Goal: Information Seeking & Learning: Learn about a topic

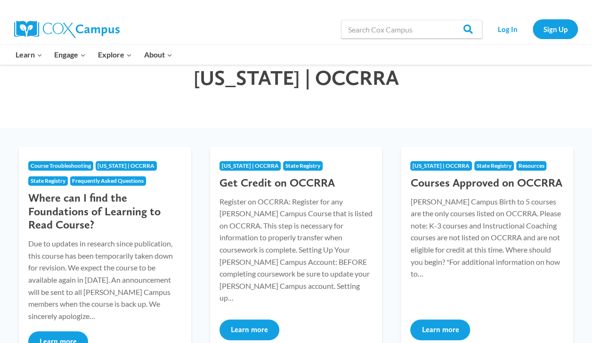
scroll to position [55, 0]
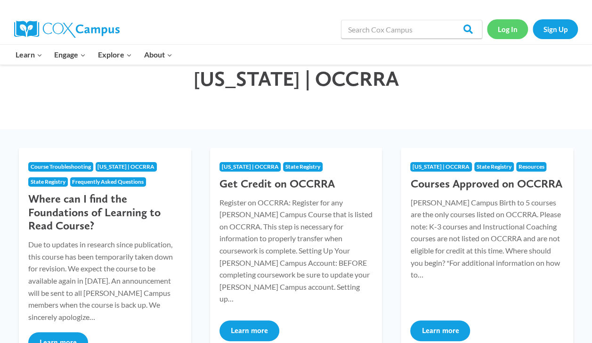
click at [511, 27] on link "Log In" at bounding box center [507, 28] width 41 height 19
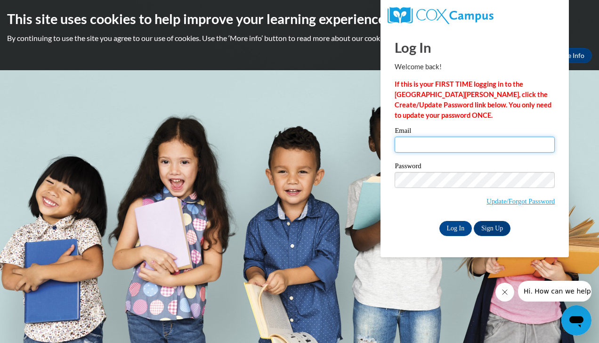
click at [493, 147] on input "Email" at bounding box center [475, 145] width 160 height 16
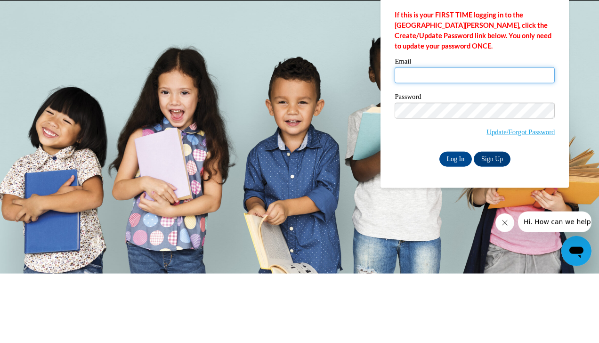
click at [521, 142] on input "Email" at bounding box center [475, 145] width 160 height 16
type input "[PERSON_NAME][EMAIL_ADDRESS][DOMAIN_NAME]"
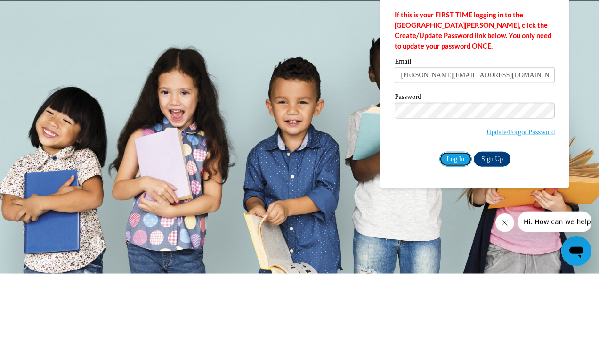
click at [460, 228] on input "Log In" at bounding box center [455, 228] width 33 height 15
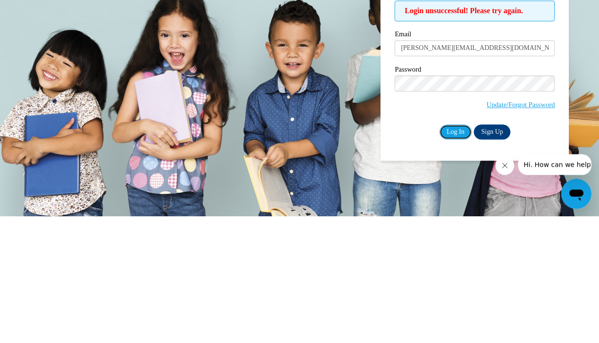
click at [454, 256] on input "Log In" at bounding box center [455, 258] width 33 height 15
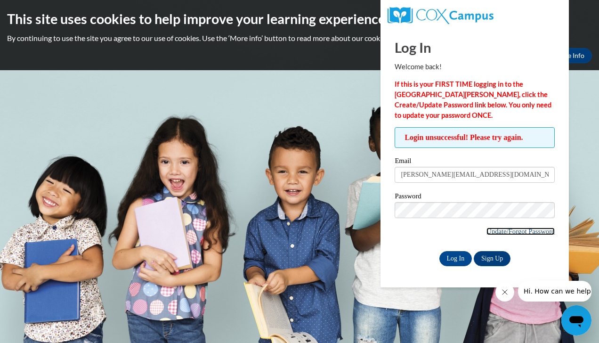
click at [530, 227] on link "Update/Forgot Password" at bounding box center [520, 231] width 68 height 8
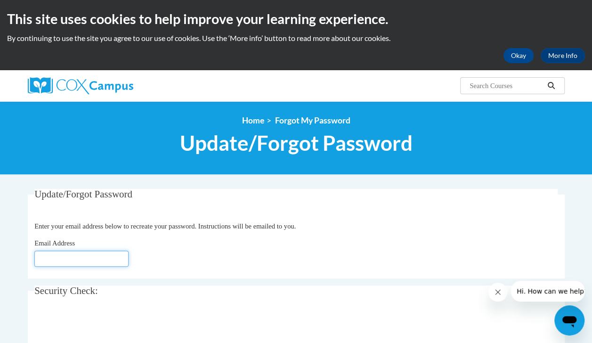
click at [95, 265] on input "Email Address" at bounding box center [81, 258] width 94 height 16
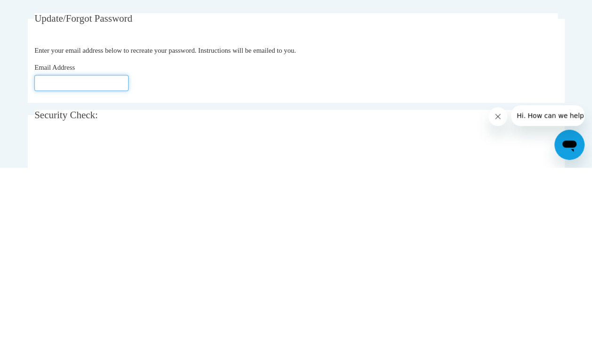
click at [48, 262] on input "Email Address" at bounding box center [81, 258] width 94 height 16
type input "evelynh@Mariaelc.org"
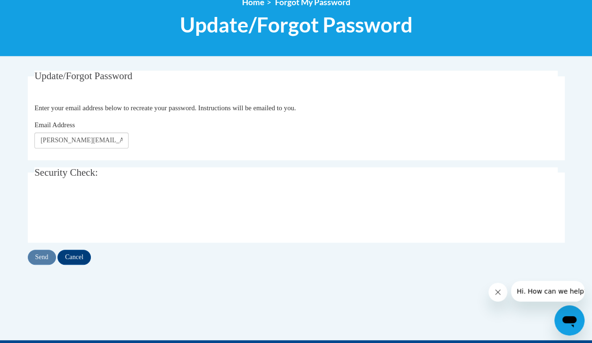
scroll to position [121, 0]
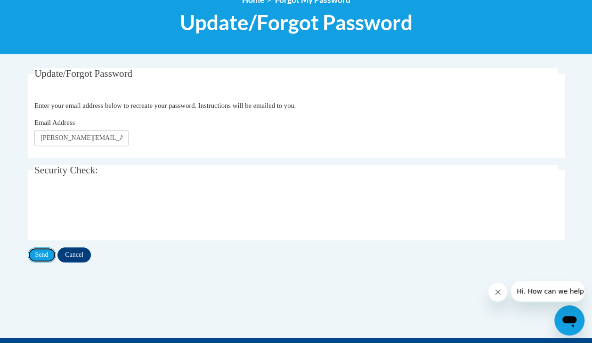
click at [38, 259] on input "Send" at bounding box center [42, 254] width 28 height 15
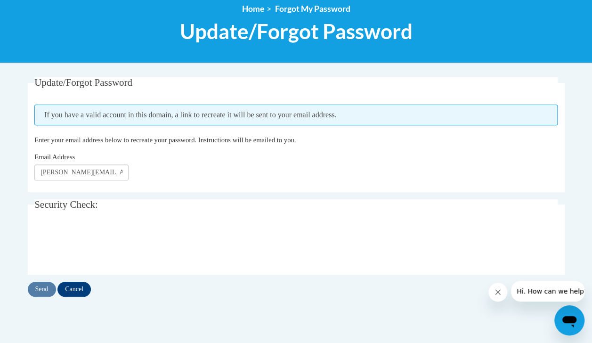
scroll to position [113, 0]
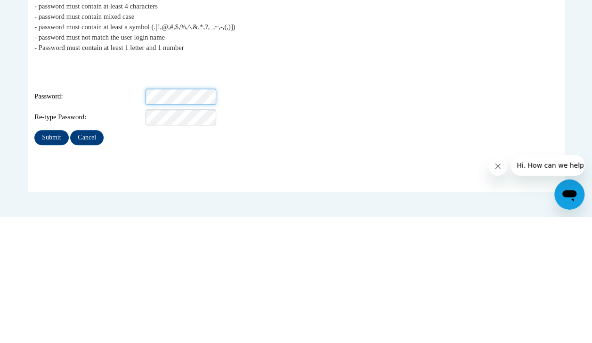
scroll to position [86, 0]
click at [46, 256] on input "Submit" at bounding box center [51, 263] width 34 height 15
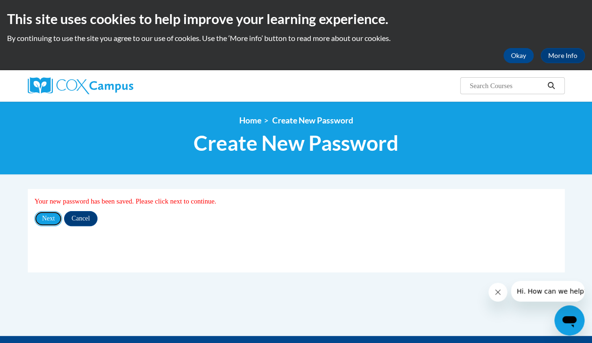
click at [45, 222] on input "Next" at bounding box center [48, 218] width 28 height 15
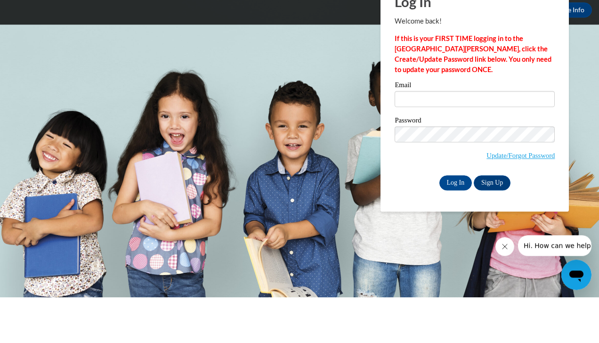
click at [479, 146] on input "Email" at bounding box center [475, 145] width 160 height 16
type input "evelynh@Mariaelc.org"
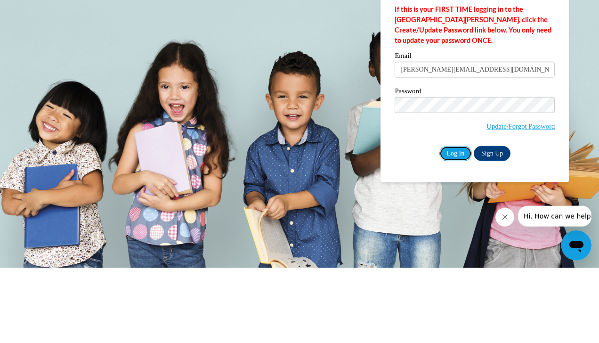
click at [455, 234] on input "Log In" at bounding box center [455, 228] width 33 height 15
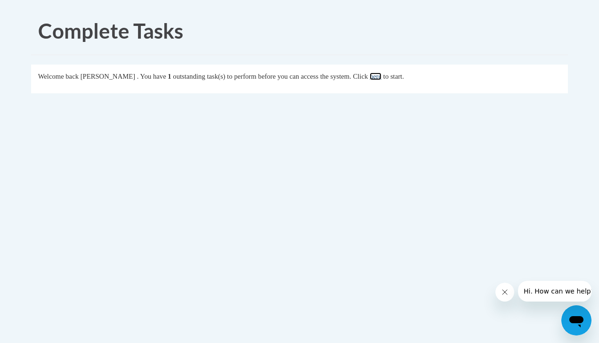
click at [381, 79] on link "here" at bounding box center [376, 77] width 12 height 8
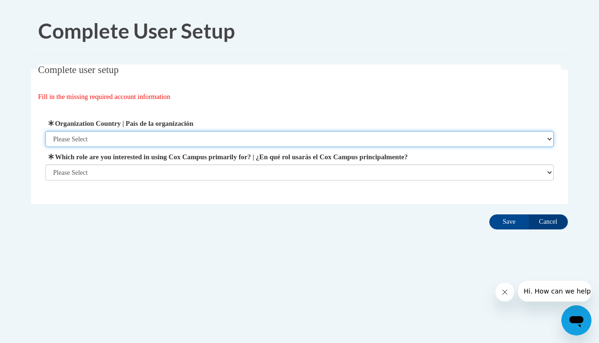
click at [390, 142] on select "Please Select United States | Estados Unidos Outside of the United States | Fue…" at bounding box center [299, 139] width 509 height 16
select select "ad49bcad-a171-4b2e-b99c-48b446064914"
click at [45, 131] on select "Please Select United States | Estados Unidos Outside of the United States | Fue…" at bounding box center [299, 139] width 509 height 16
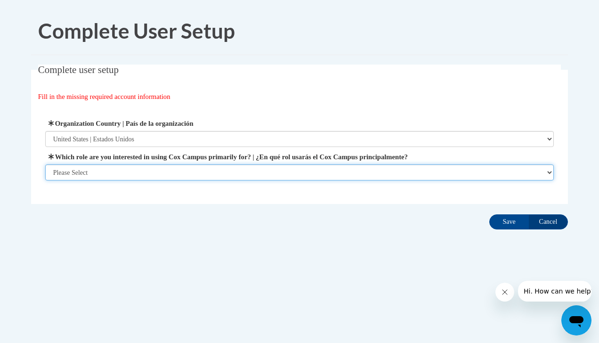
click at [225, 177] on select "Please Select College/University | Colegio/Universidad Community/Nonprofit Part…" at bounding box center [299, 172] width 509 height 16
select select "fbf2d438-af2f-41f8-98f1-81c410e29de3"
click at [45, 164] on select "Please Select College/University | Colegio/Universidad Community/Nonprofit Part…" at bounding box center [299, 172] width 509 height 16
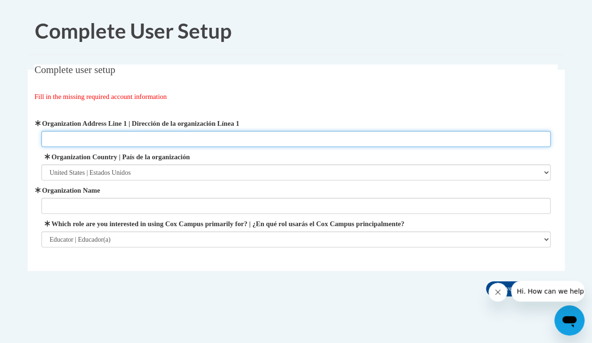
click at [273, 141] on input "Organization Address Line 1 | Dirección de la organización Línea 1" at bounding box center [295, 139] width 509 height 16
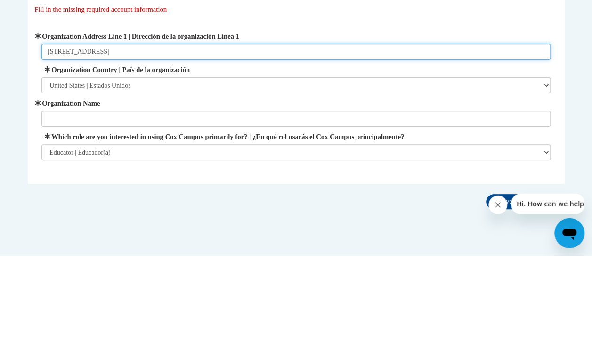
type input "4651 Monroe street"
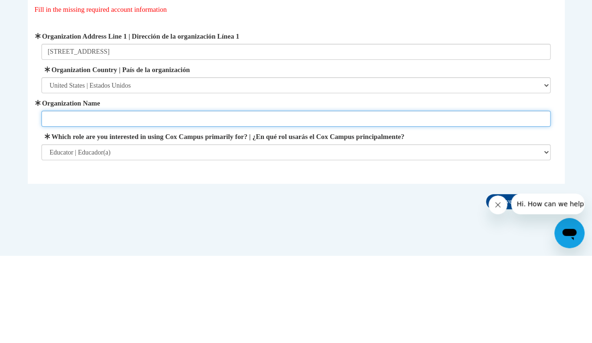
click at [55, 207] on input "Organization Name" at bounding box center [295, 206] width 509 height 16
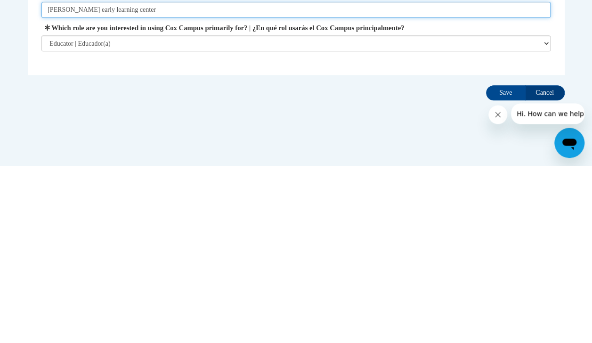
scroll to position [20, 0]
type input "Maria early learning center"
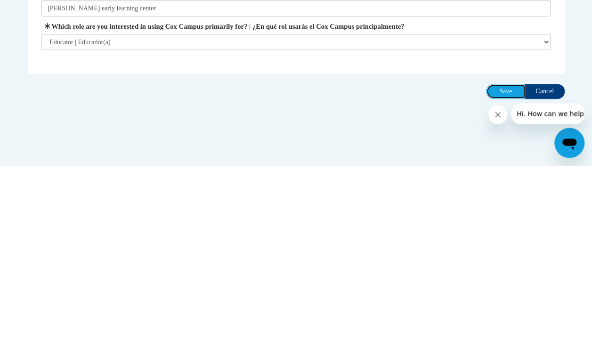
click at [504, 266] on input "Save" at bounding box center [506, 268] width 40 height 15
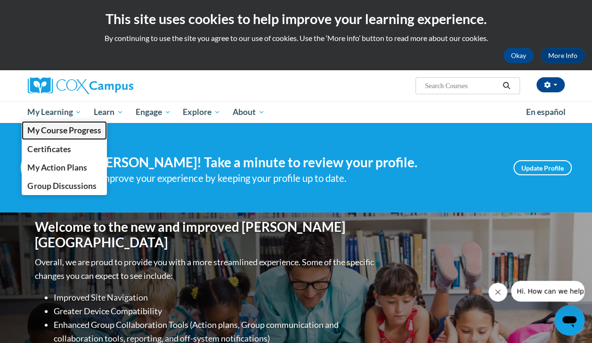
click at [34, 121] on link "My Course Progress" at bounding box center [65, 130] width 86 height 18
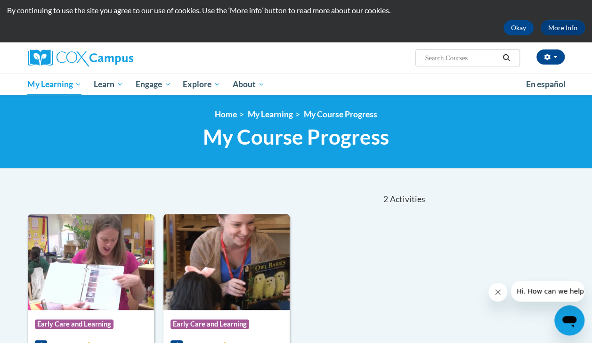
scroll to position [21, 0]
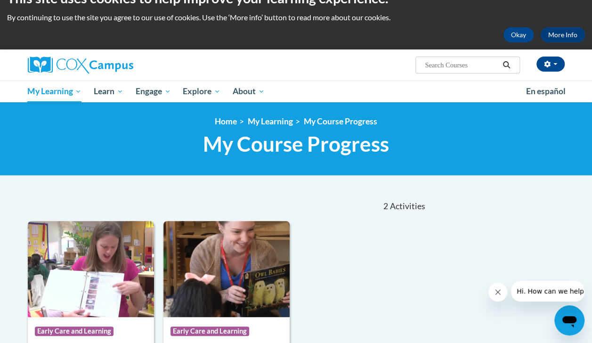
click at [47, 90] on span "My Learning" at bounding box center [54, 91] width 54 height 11
click at [520, 32] on button "Okay" at bounding box center [518, 34] width 30 height 15
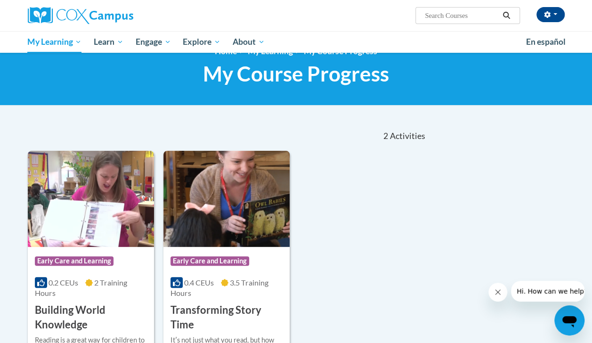
scroll to position [0, 0]
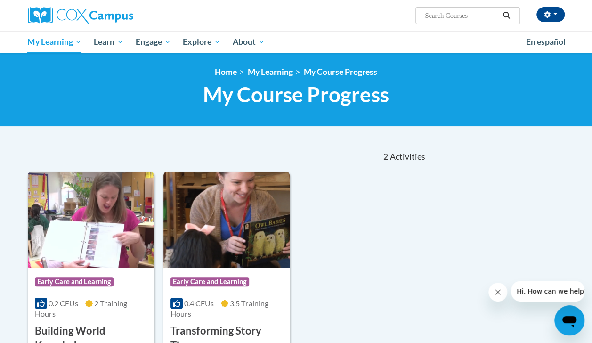
click at [451, 15] on input "Search..." at bounding box center [461, 15] width 75 height 11
type input "talk with me"
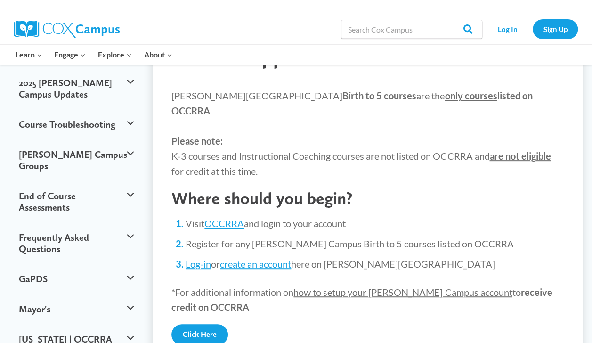
scroll to position [90, 0]
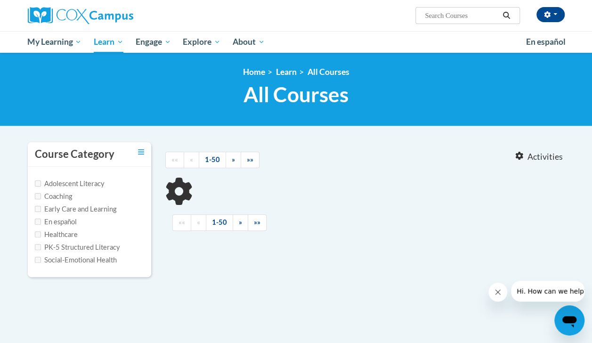
type input "talk with me"
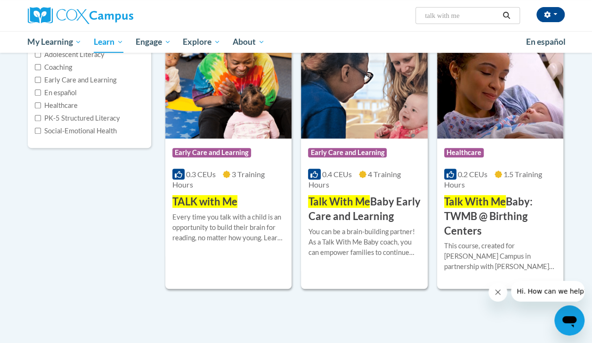
scroll to position [129, 0]
click at [258, 105] on img at bounding box center [228, 90] width 126 height 96
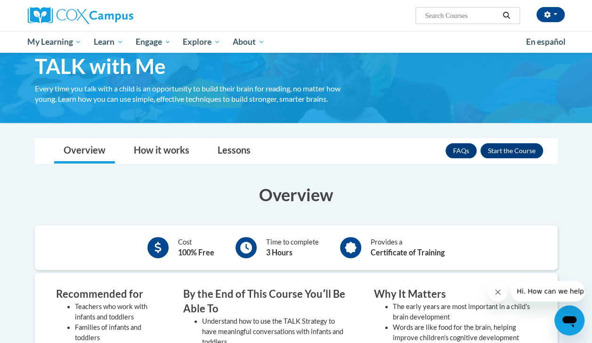
scroll to position [43, 0]
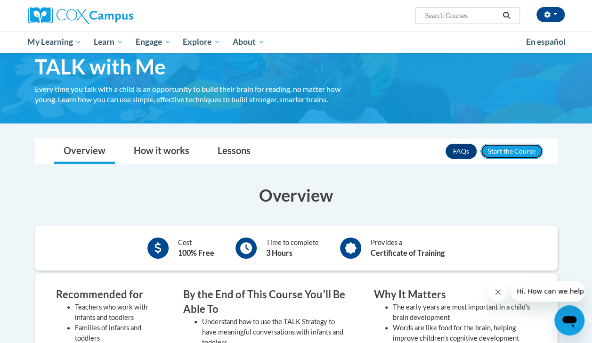
click at [522, 153] on button "Enroll" at bounding box center [511, 151] width 63 height 15
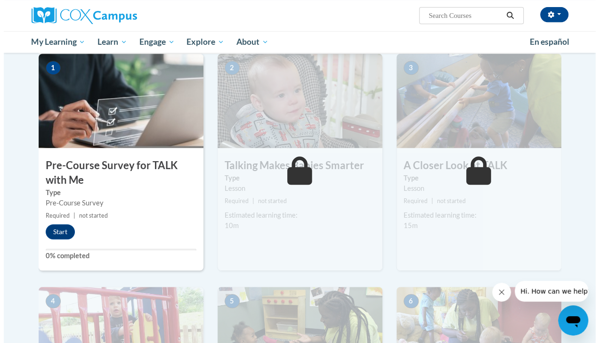
scroll to position [208, 0]
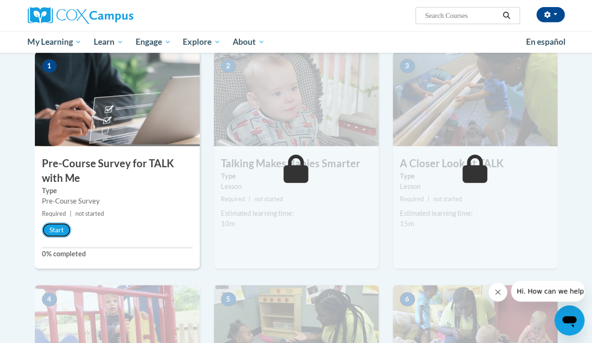
click at [52, 231] on button "Start" at bounding box center [56, 229] width 29 height 15
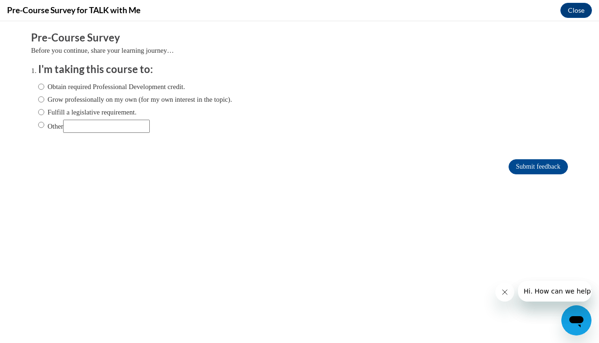
scroll to position [0, 0]
click at [38, 112] on input "Fulfill a legislative requirement." at bounding box center [41, 112] width 6 height 10
radio input "true"
click at [518, 168] on input "Submit feedback" at bounding box center [537, 166] width 59 height 15
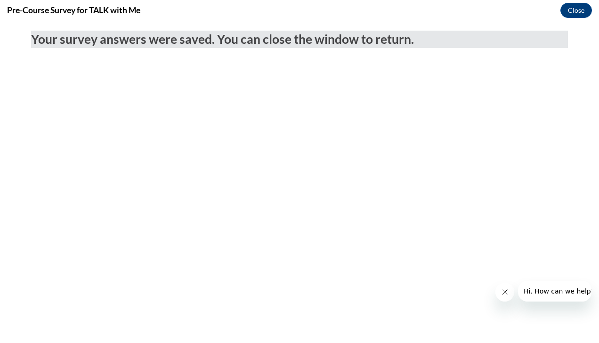
click at [509, 298] on button "Close message from company" at bounding box center [504, 291] width 19 height 19
click at [0, 0] on icon "Close message from company" at bounding box center [0, 0] width 0 height 0
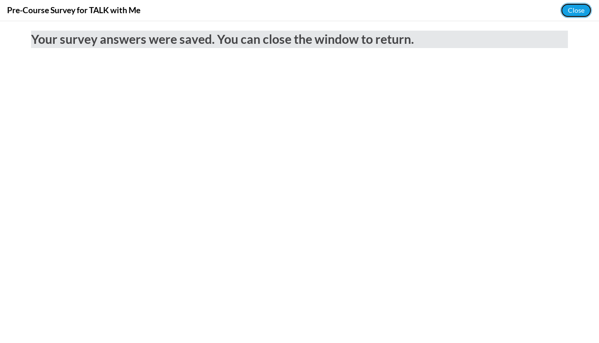
click at [570, 16] on button "Close" at bounding box center [576, 10] width 32 height 15
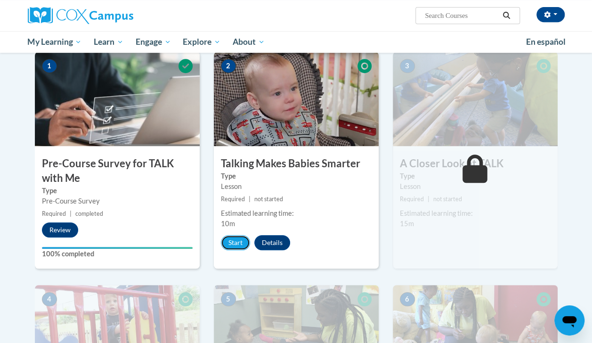
click at [235, 242] on button "Start" at bounding box center [235, 242] width 29 height 15
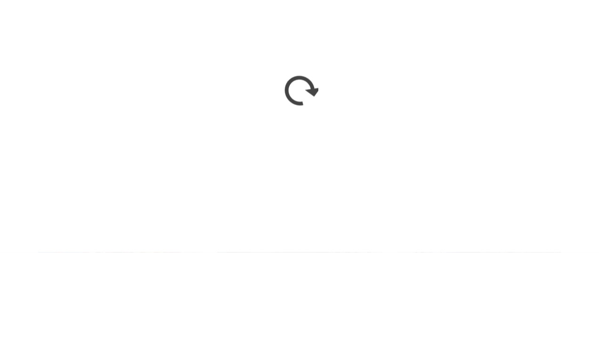
scroll to position [208, 0]
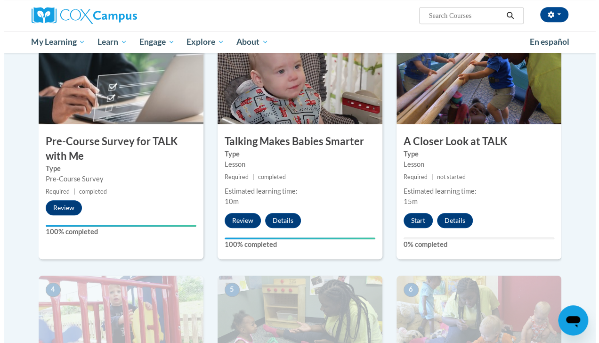
scroll to position [230, 0]
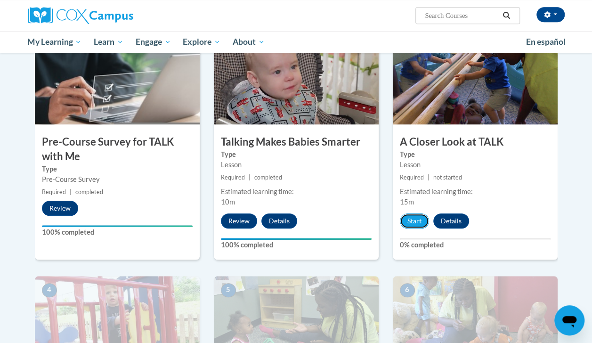
click at [414, 221] on button "Start" at bounding box center [414, 220] width 29 height 15
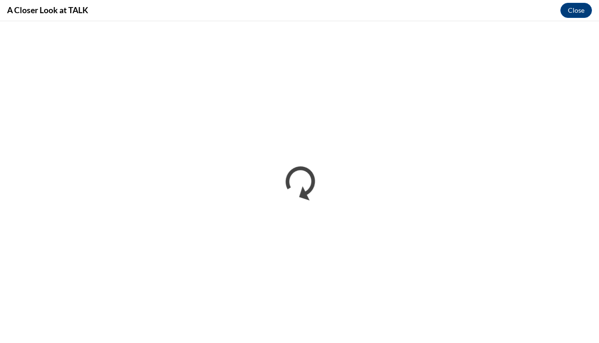
scroll to position [0, 0]
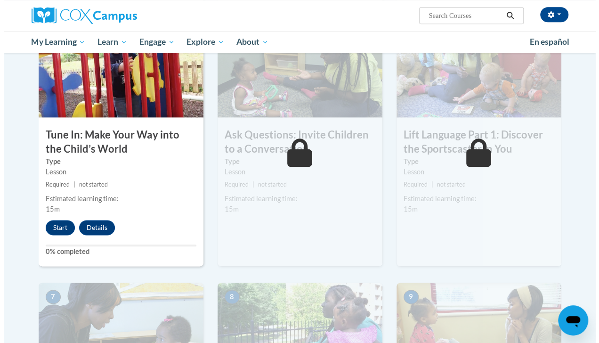
scroll to position [483, 0]
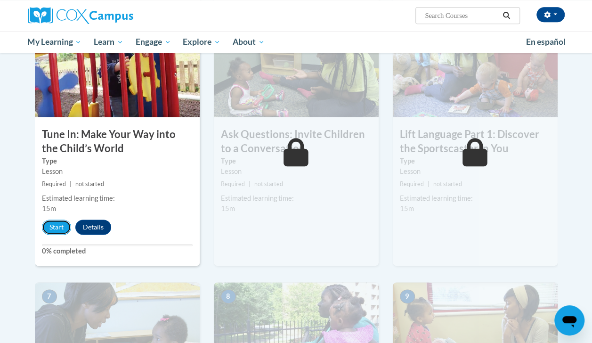
click at [54, 233] on button "Start" at bounding box center [56, 226] width 29 height 15
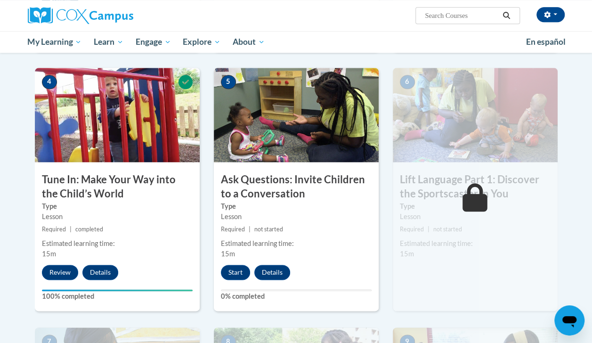
scroll to position [462, 0]
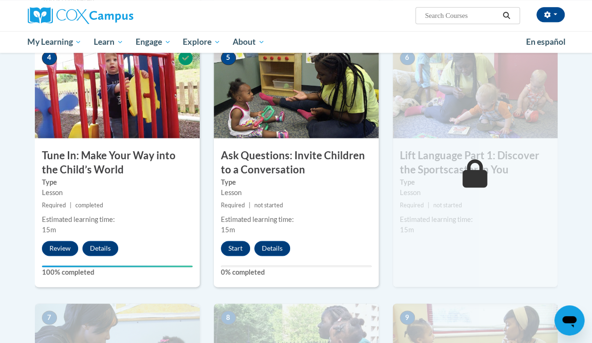
click at [556, 282] on div "6 Lift Language Part 1: Discover the Sportscaster in You Type Lesson Required |…" at bounding box center [475, 165] width 165 height 243
click at [554, 270] on div "6 Lift Language Part 1: Discover the Sportscaster in You Type Lesson Required |…" at bounding box center [475, 165] width 165 height 243
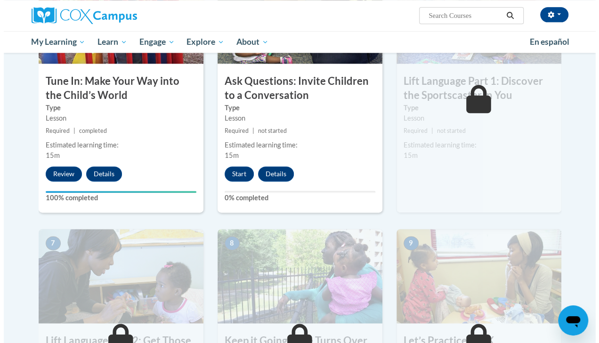
scroll to position [535, 0]
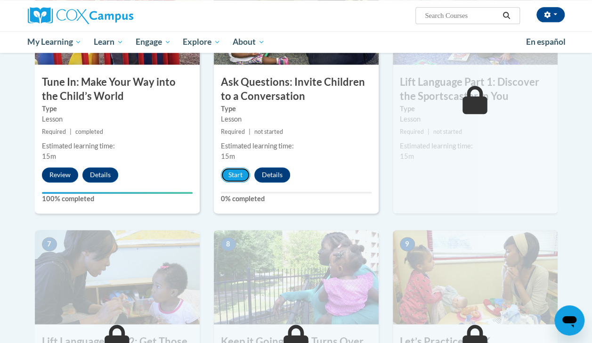
click at [242, 181] on button "Start" at bounding box center [235, 174] width 29 height 15
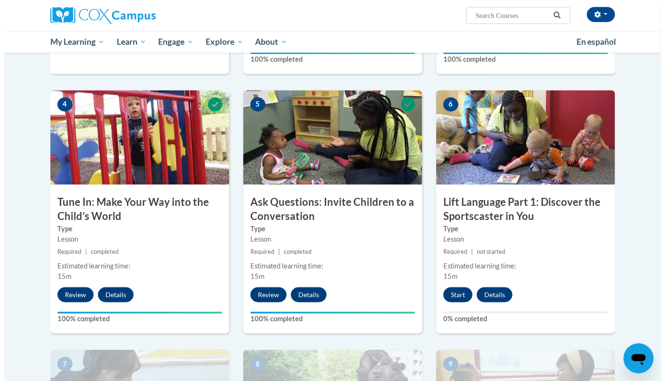
scroll to position [460, 0]
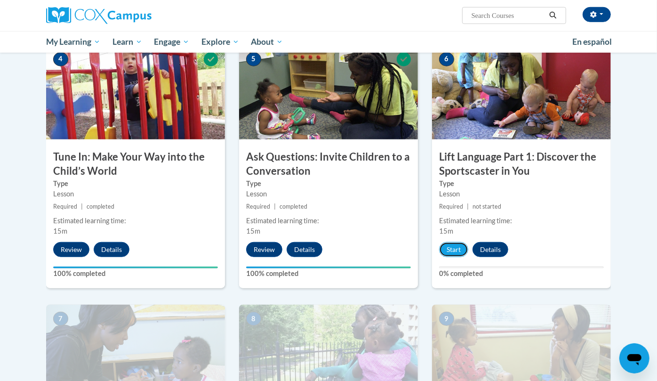
click at [457, 246] on button "Start" at bounding box center [453, 249] width 29 height 15
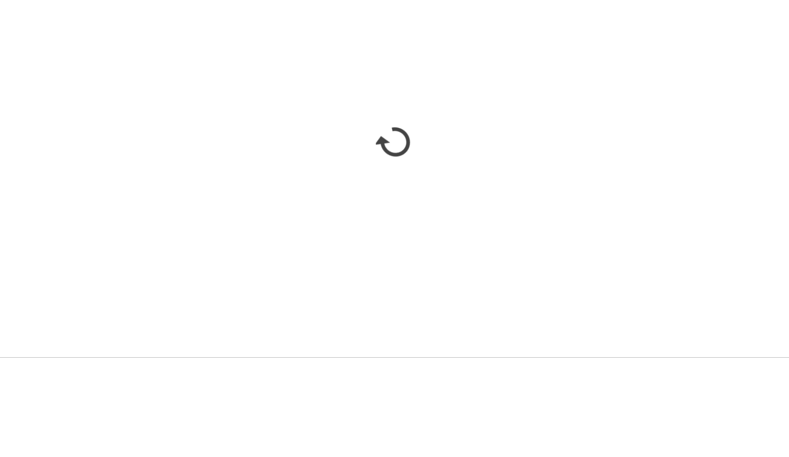
scroll to position [460, 0]
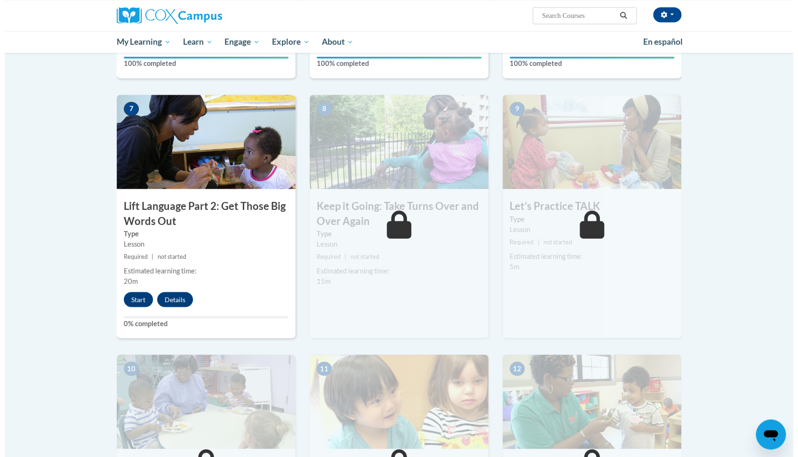
scroll to position [671, 0]
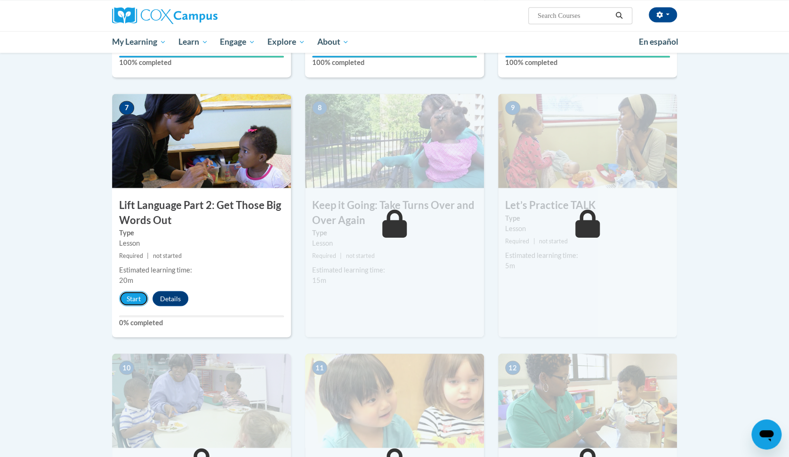
click at [137, 293] on button "Start" at bounding box center [133, 298] width 29 height 15
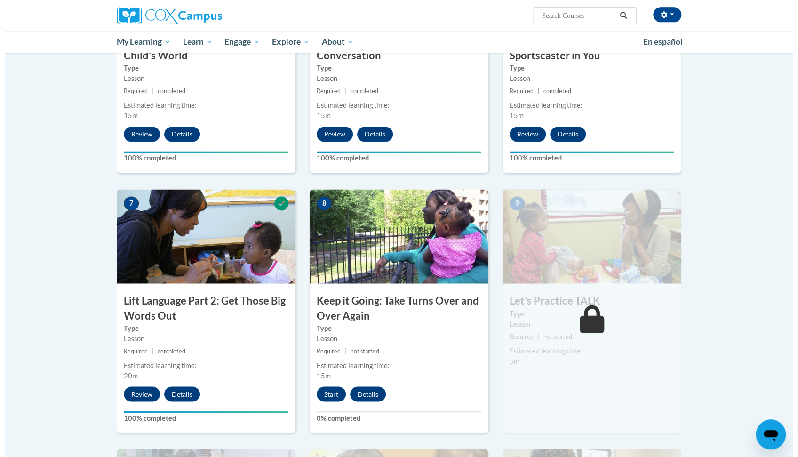
scroll to position [580, 0]
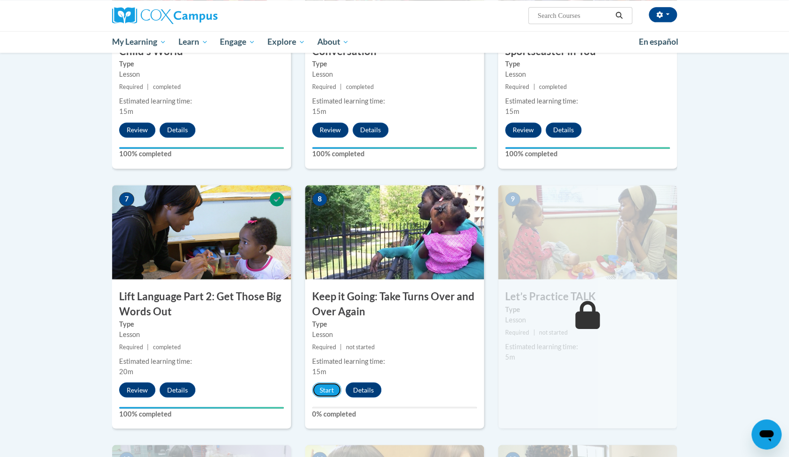
click at [316, 383] on button "Start" at bounding box center [326, 389] width 29 height 15
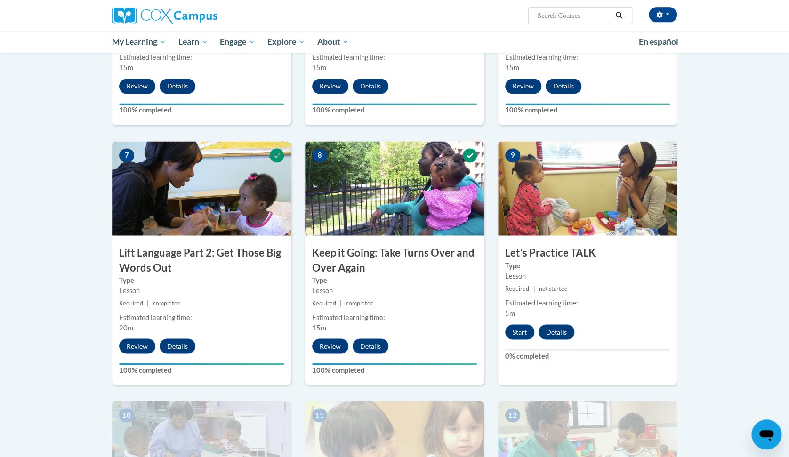
scroll to position [623, 0]
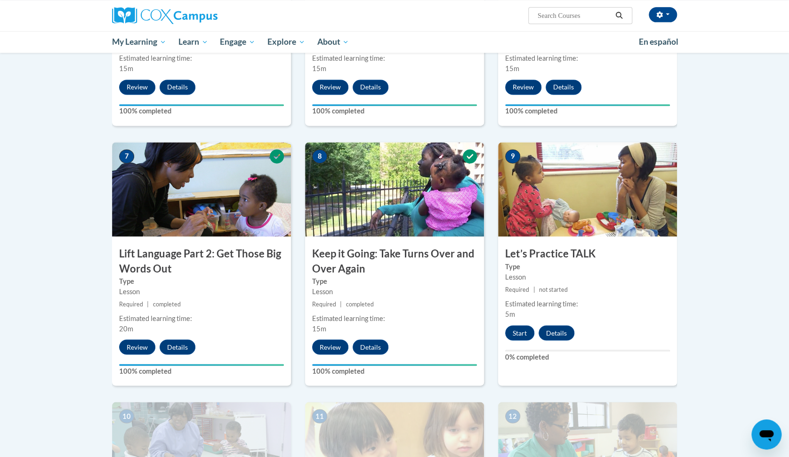
click at [546, 430] on img at bounding box center [587, 449] width 179 height 94
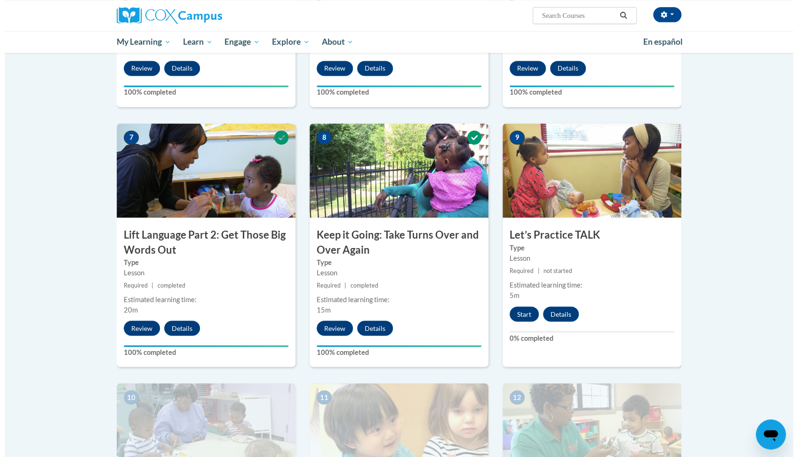
scroll to position [641, 0]
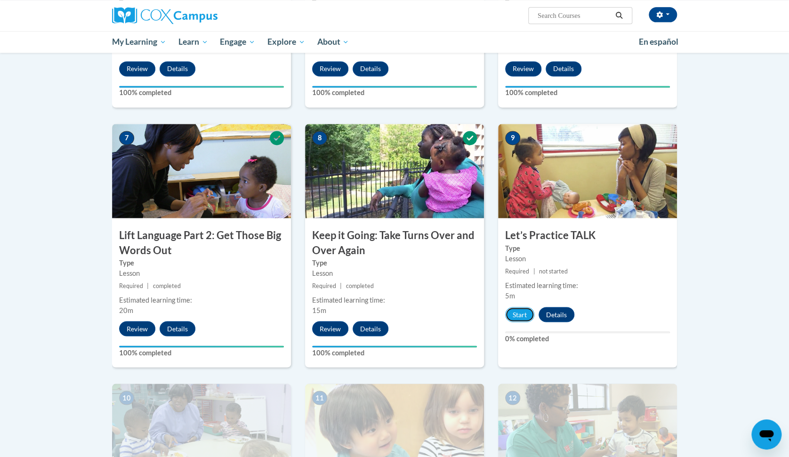
click at [518, 316] on button "Start" at bounding box center [519, 314] width 29 height 15
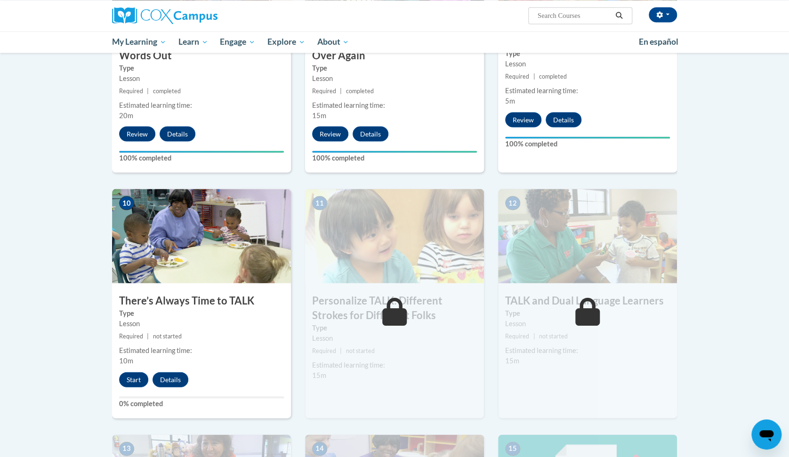
scroll to position [847, 0]
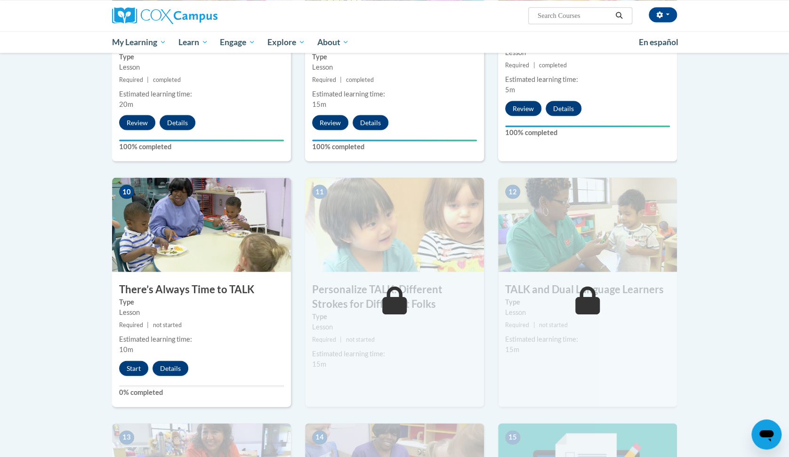
click at [735, 289] on body "evelyn holt (America/New_York UTC-04:00) My Profile Inbox My Transcripts Log Ou…" at bounding box center [394, 15] width 789 height 1724
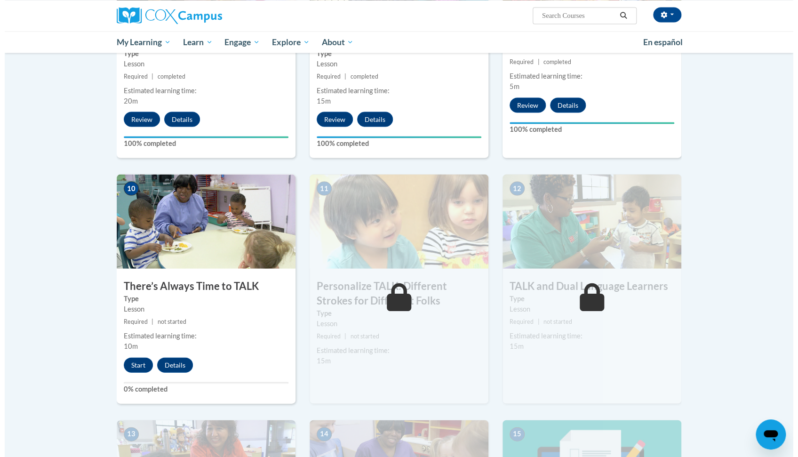
scroll to position [854, 0]
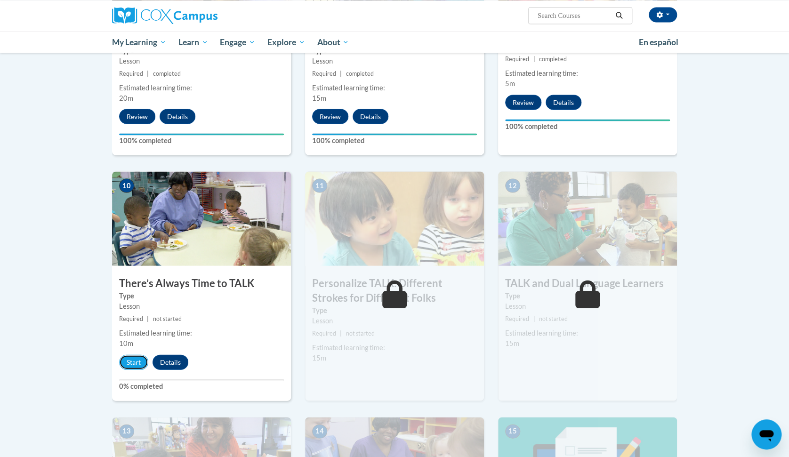
click at [130, 362] on button "Start" at bounding box center [133, 362] width 29 height 15
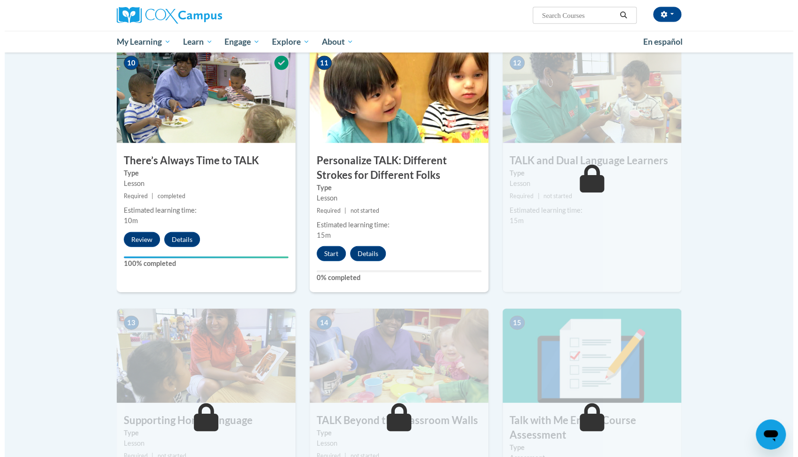
scroll to position [975, 0]
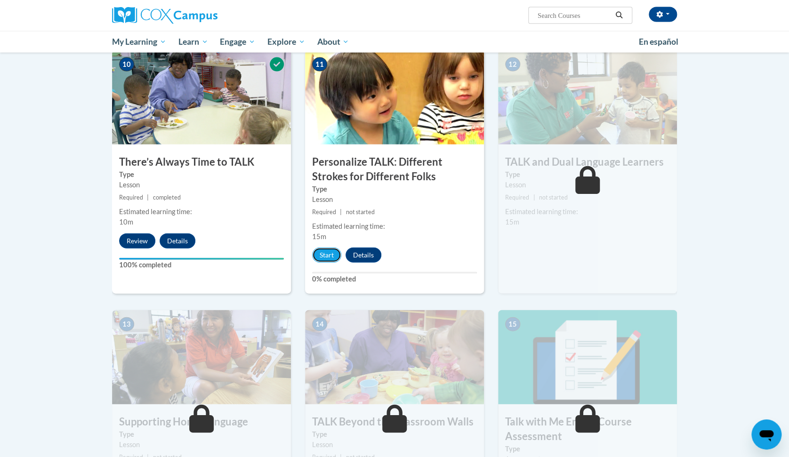
click at [335, 252] on button "Start" at bounding box center [326, 255] width 29 height 15
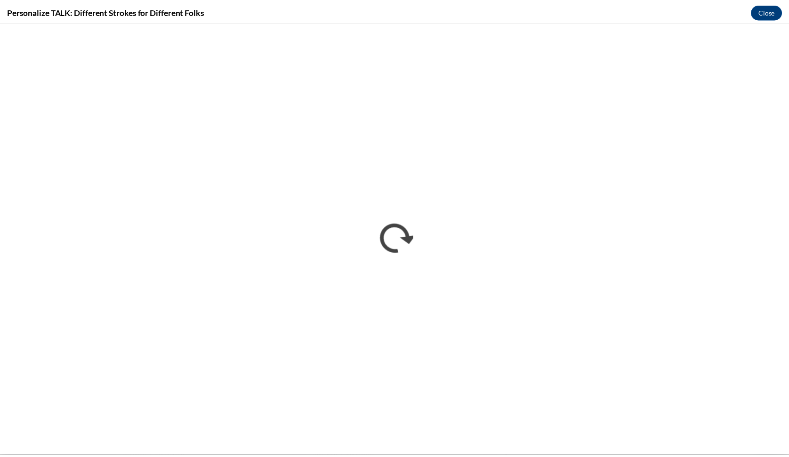
scroll to position [0, 0]
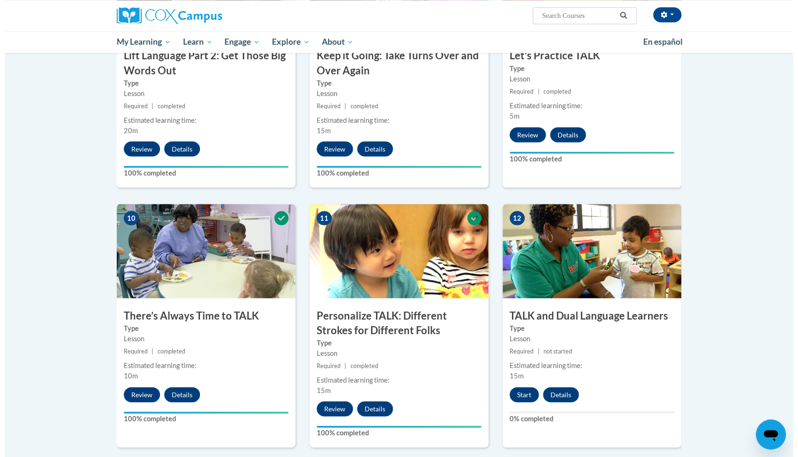
scroll to position [1111, 0]
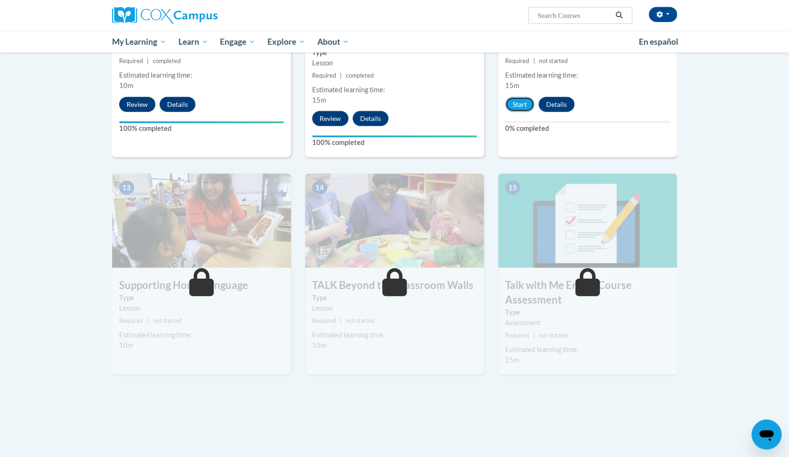
click at [522, 109] on button "Start" at bounding box center [519, 104] width 29 height 15
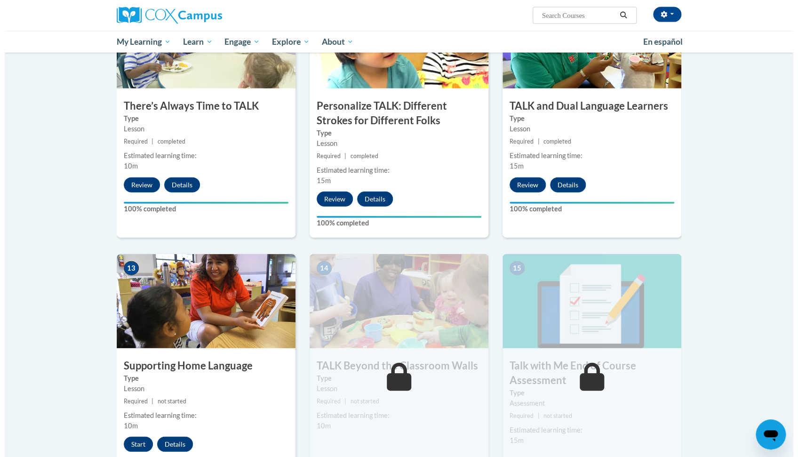
scroll to position [1032, 0]
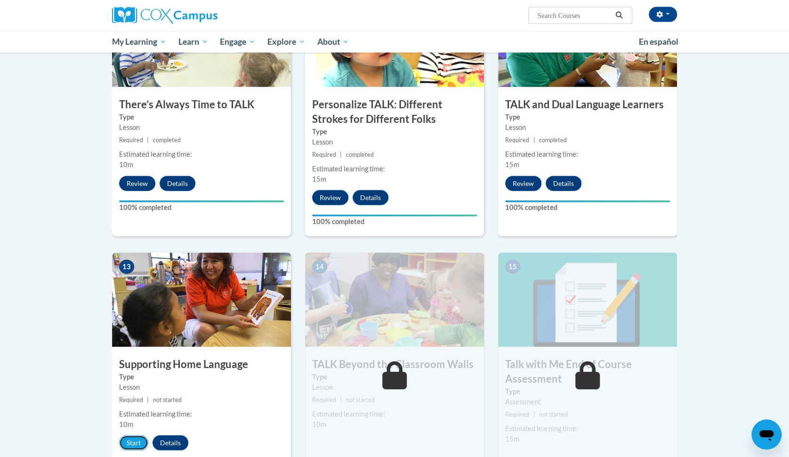
click at [138, 442] on button "Start" at bounding box center [133, 443] width 29 height 15
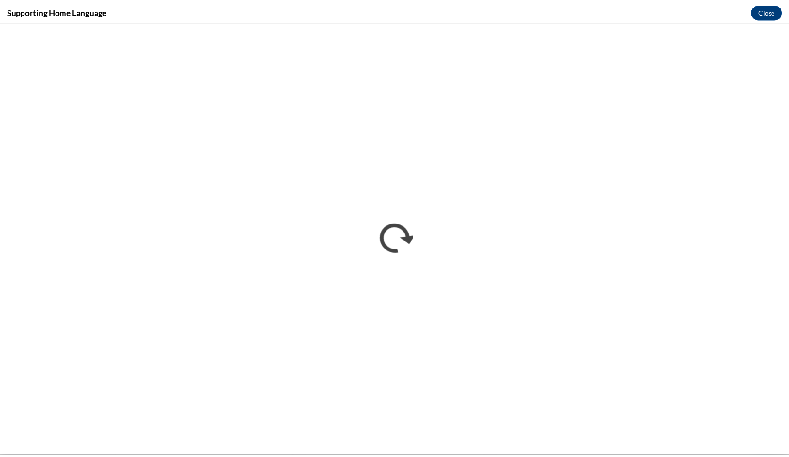
scroll to position [0, 0]
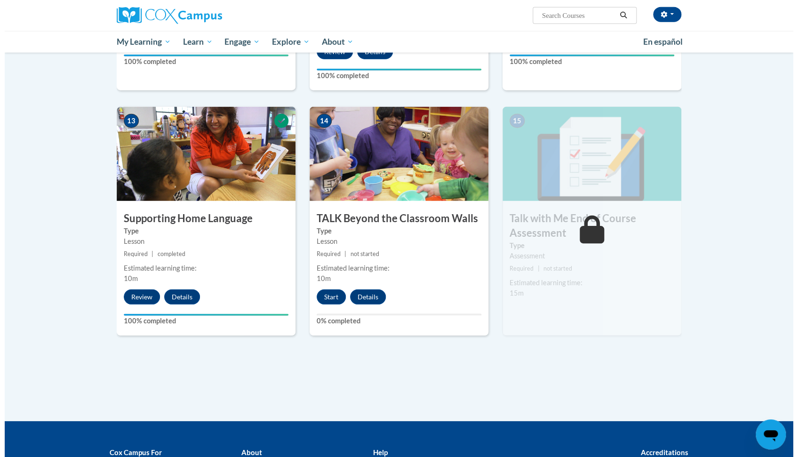
scroll to position [1188, 0]
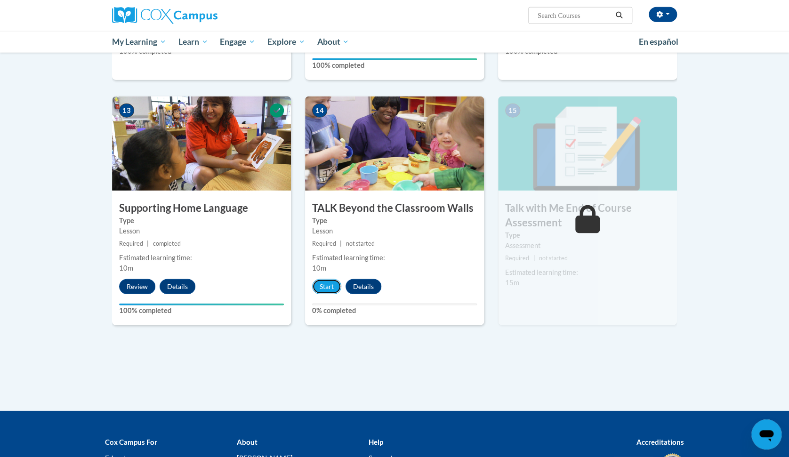
click at [327, 286] on button "Start" at bounding box center [326, 286] width 29 height 15
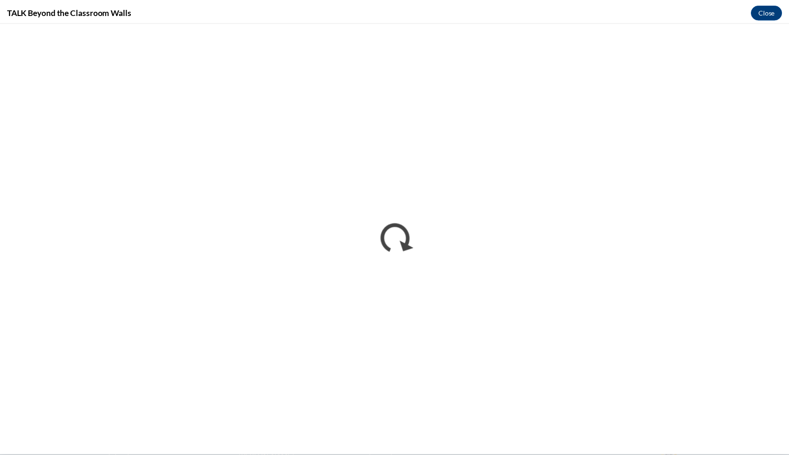
scroll to position [0, 0]
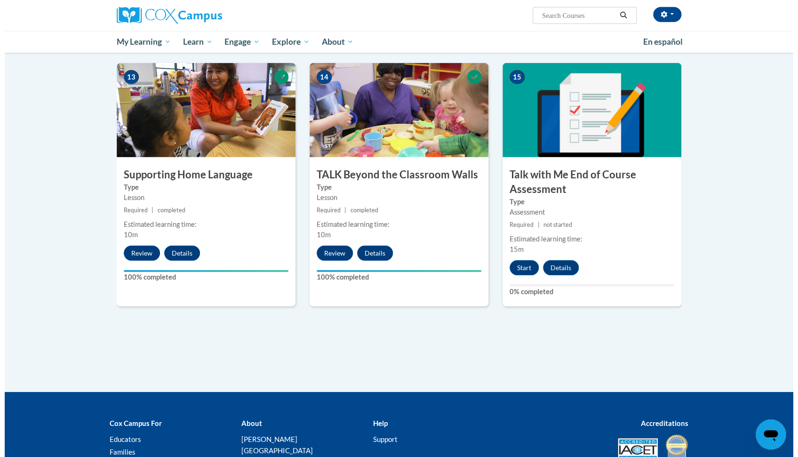
scroll to position [1225, 0]
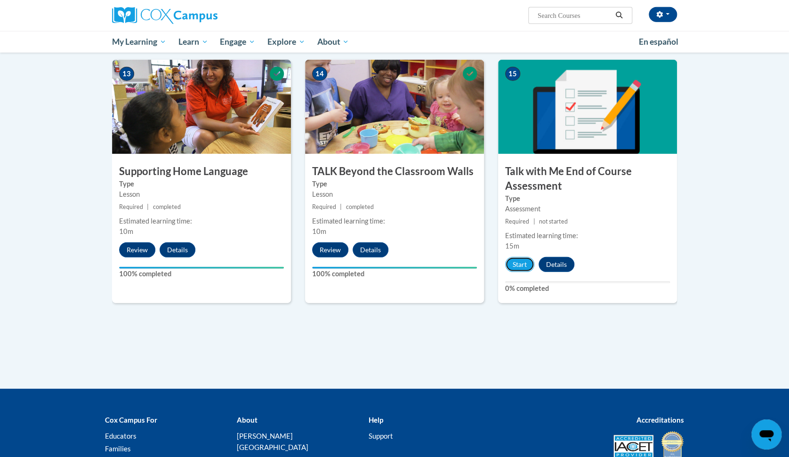
click at [520, 265] on button "Start" at bounding box center [519, 264] width 29 height 15
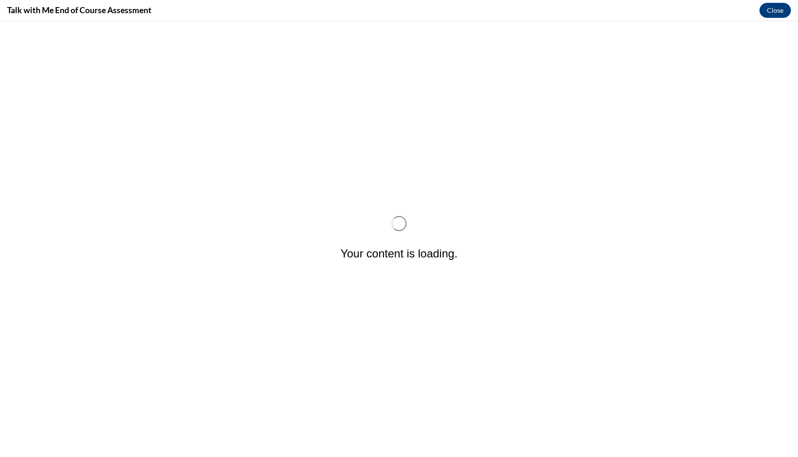
scroll to position [0, 0]
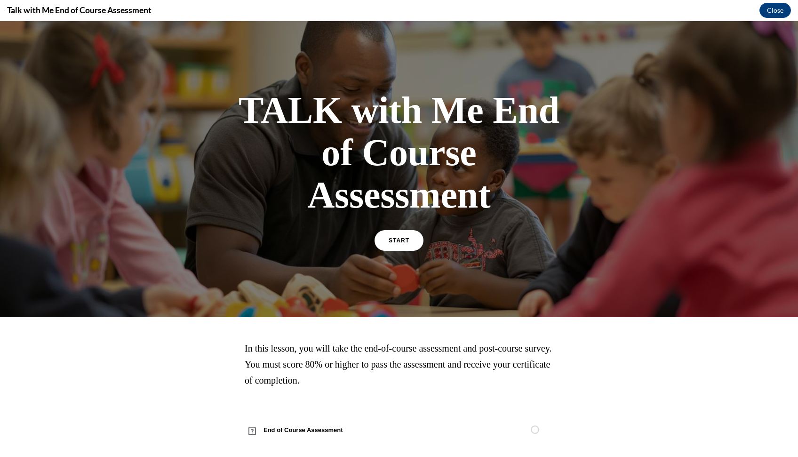
click at [407, 233] on link "START" at bounding box center [399, 240] width 49 height 21
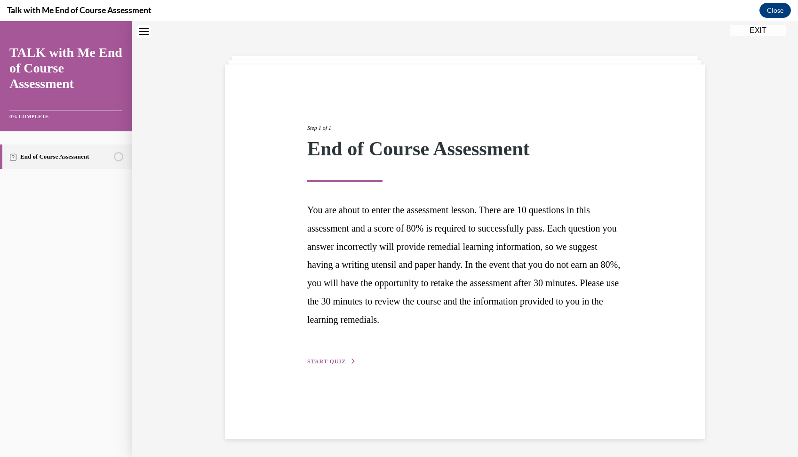
scroll to position [30, 0]
click at [327, 363] on span "START QUIZ" at bounding box center [326, 360] width 39 height 7
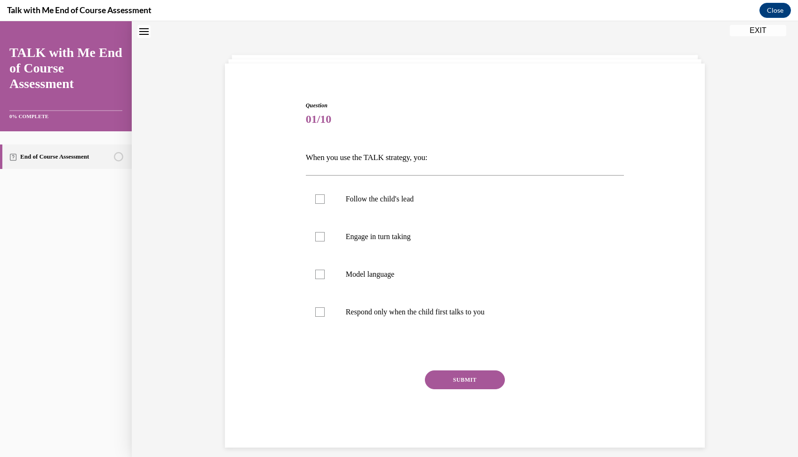
click at [309, 245] on label "Engage in turn taking" at bounding box center [465, 237] width 319 height 38
click at [315, 242] on input "Engage in turn taking" at bounding box center [319, 236] width 9 height 9
checkbox input "true"
click at [322, 282] on label "Model language" at bounding box center [465, 275] width 319 height 38
click at [322, 279] on input "Model language" at bounding box center [319, 274] width 9 height 9
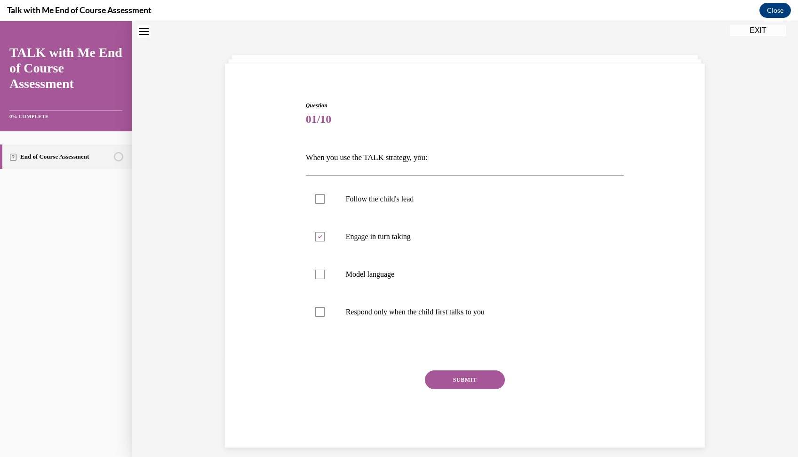
checkbox input "true"
click at [341, 193] on label "Follow the child's lead" at bounding box center [465, 199] width 319 height 38
click at [325, 194] on input "Follow the child's lead" at bounding box center [319, 198] width 9 height 9
checkbox input "true"
click at [444, 380] on button "SUBMIT" at bounding box center [465, 380] width 80 height 19
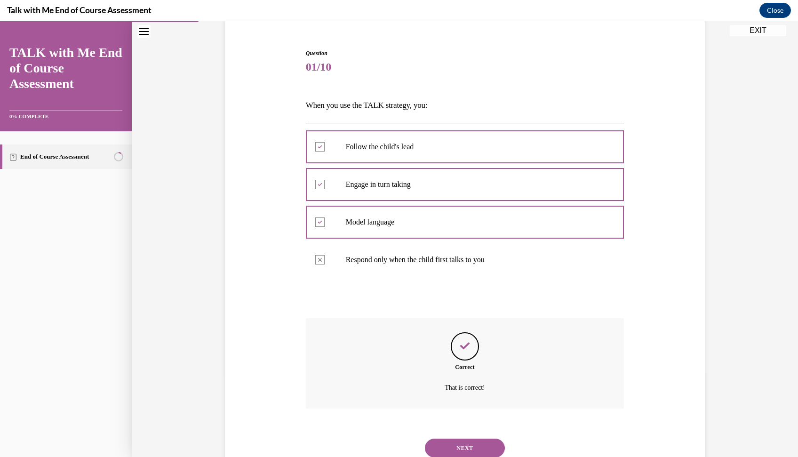
scroll to position [115, 0]
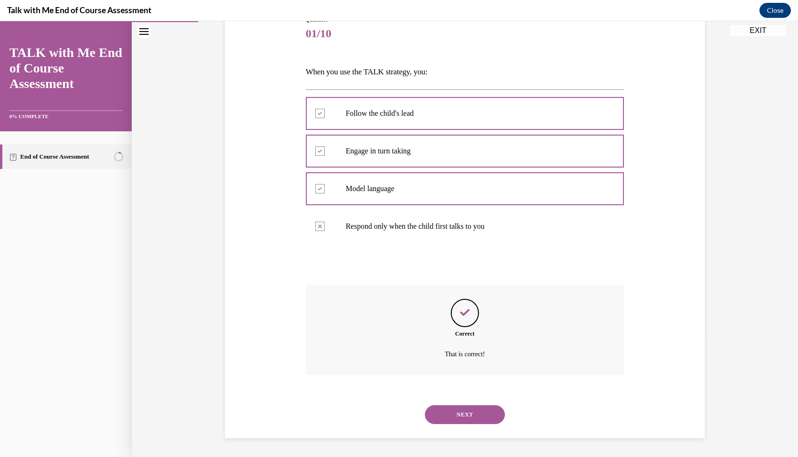
click at [458, 412] on button "NEXT" at bounding box center [465, 414] width 80 height 19
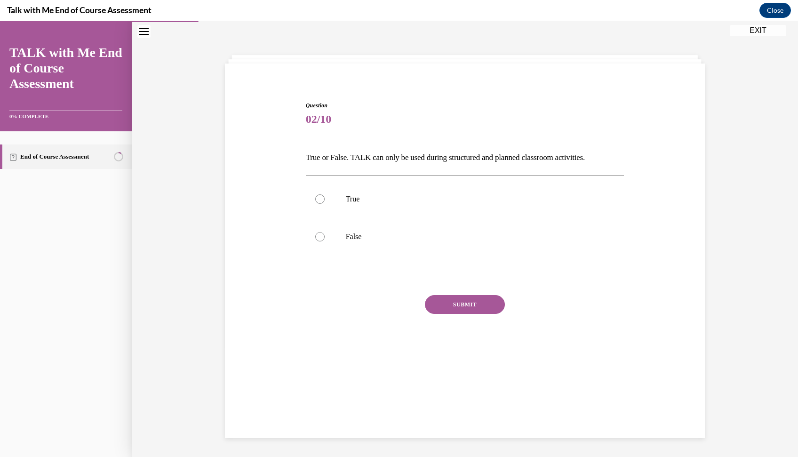
scroll to position [30, 0]
click at [346, 233] on p "False" at bounding box center [473, 236] width 255 height 9
click at [325, 233] on input "False" at bounding box center [319, 236] width 9 height 9
radio input "true"
click at [451, 298] on button "SUBMIT" at bounding box center [465, 304] width 80 height 19
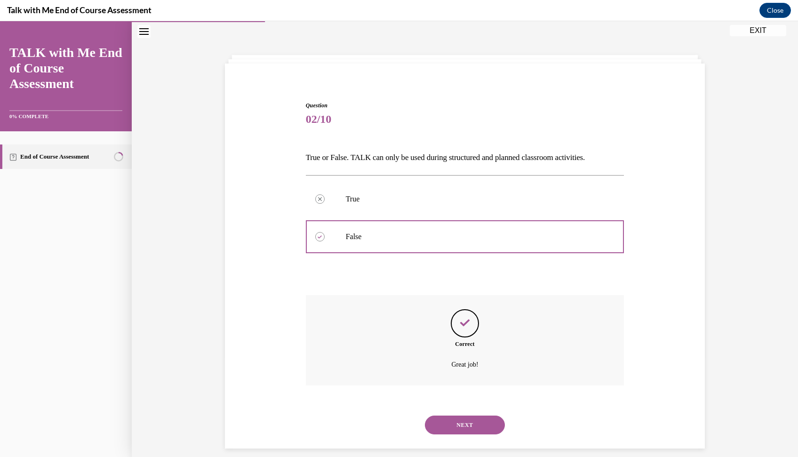
scroll to position [40, 0]
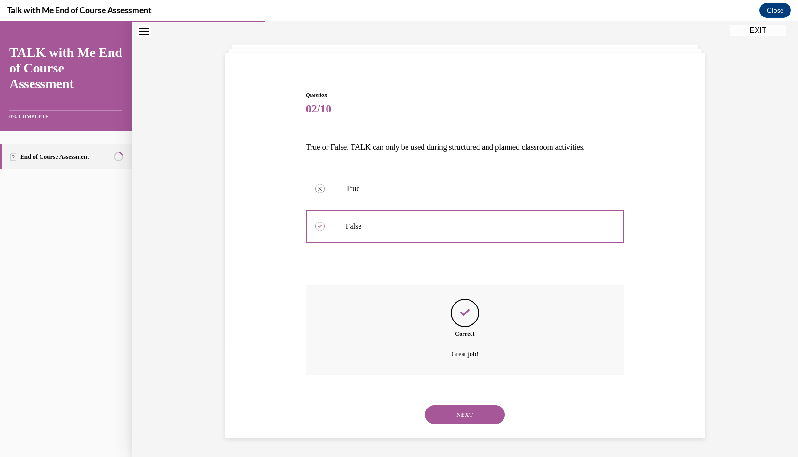
click at [464, 413] on button "NEXT" at bounding box center [465, 414] width 80 height 19
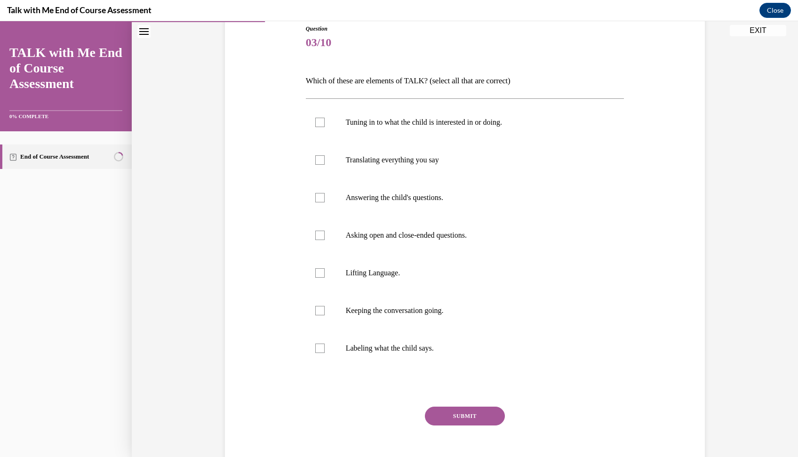
scroll to position [113, 0]
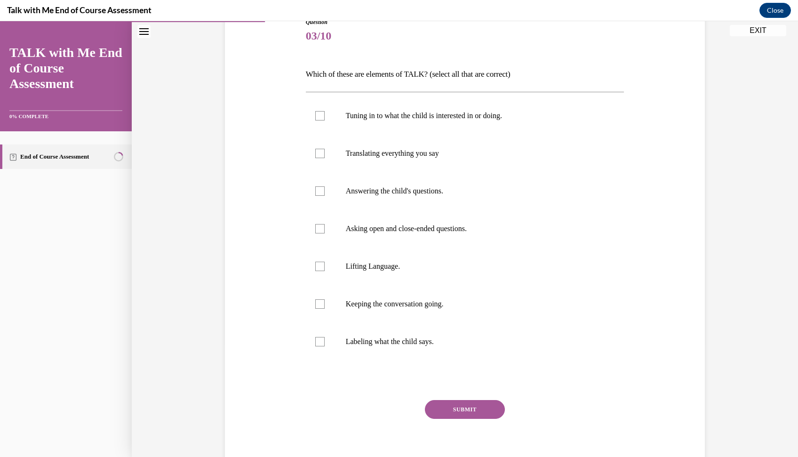
click at [442, 305] on p "Keeping the conversation going." at bounding box center [473, 303] width 255 height 9
click at [325, 305] on input "Keeping the conversation going." at bounding box center [319, 303] width 9 height 9
checkbox input "true"
click at [422, 246] on label "Asking open and close-ended questions." at bounding box center [465, 229] width 319 height 38
click at [325, 234] on input "Asking open and close-ended questions." at bounding box center [319, 228] width 9 height 9
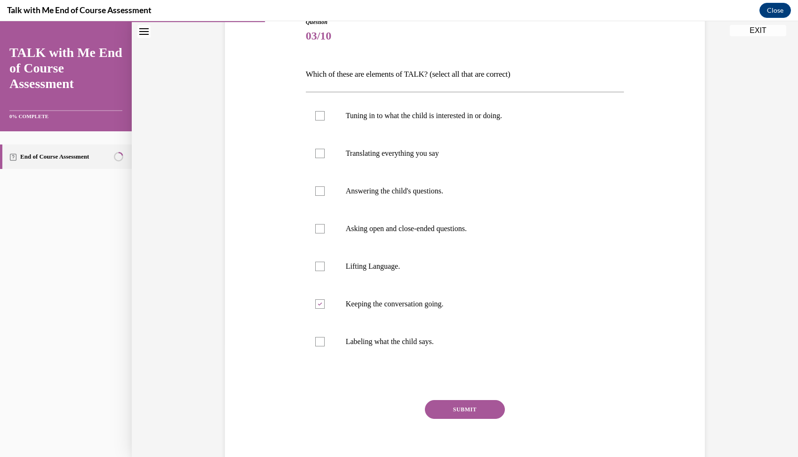
checkbox input "true"
click at [419, 127] on label "Tuning in to what the child is interested in or doing." at bounding box center [465, 116] width 319 height 38
click at [325, 121] on input "Tuning in to what the child is interested in or doing." at bounding box center [319, 115] width 9 height 9
checkbox input "true"
click at [426, 259] on label "Lifting Language." at bounding box center [465, 267] width 319 height 38
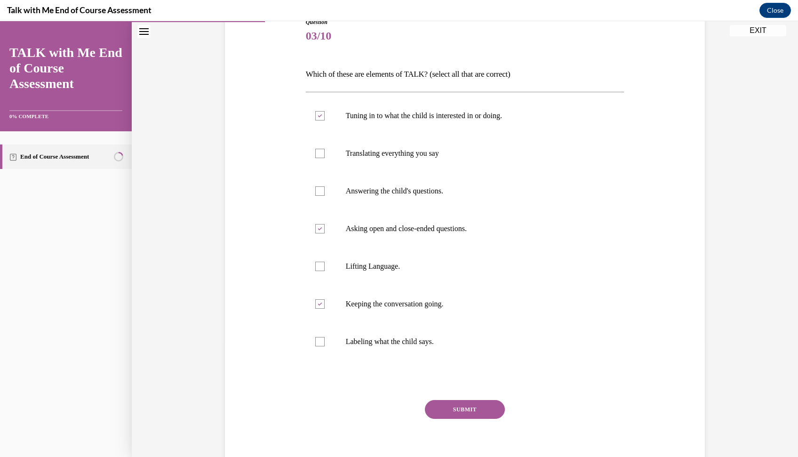
click at [325, 262] on input "Lifting Language." at bounding box center [319, 266] width 9 height 9
checkbox input "true"
click at [449, 402] on button "SUBMIT" at bounding box center [465, 409] width 80 height 19
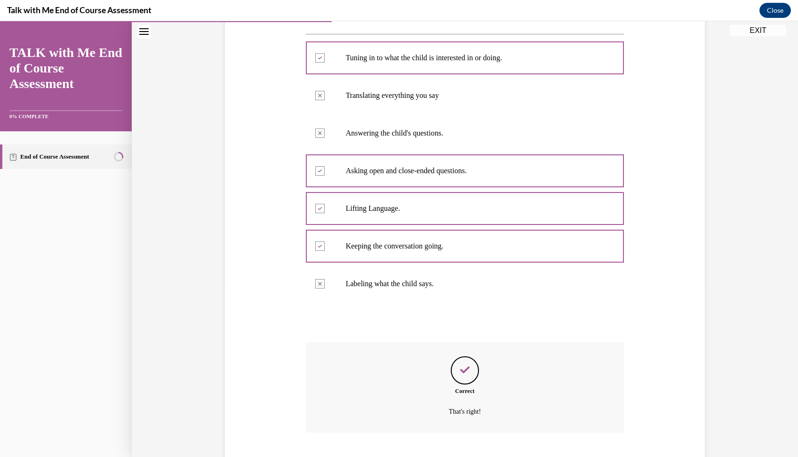
scroll to position [228, 0]
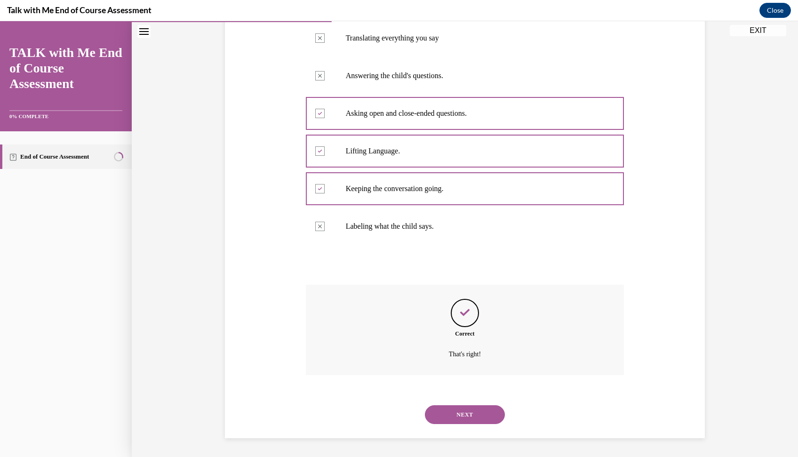
click at [480, 415] on button "NEXT" at bounding box center [465, 414] width 80 height 19
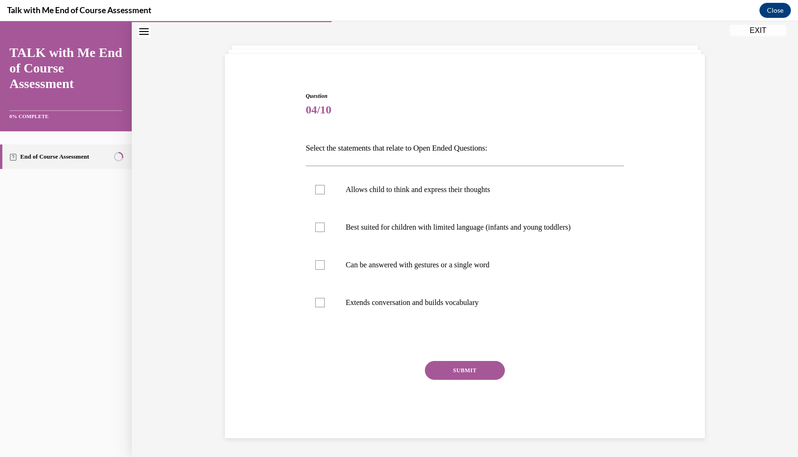
scroll to position [39, 0]
click at [484, 301] on p "Extends conversation and builds vocabulary" at bounding box center [473, 302] width 255 height 9
click at [325, 301] on input "Extends conversation and builds vocabulary" at bounding box center [319, 302] width 9 height 9
checkbox input "true"
click at [484, 186] on p "Allows child to think and express their thoughts" at bounding box center [473, 189] width 255 height 9
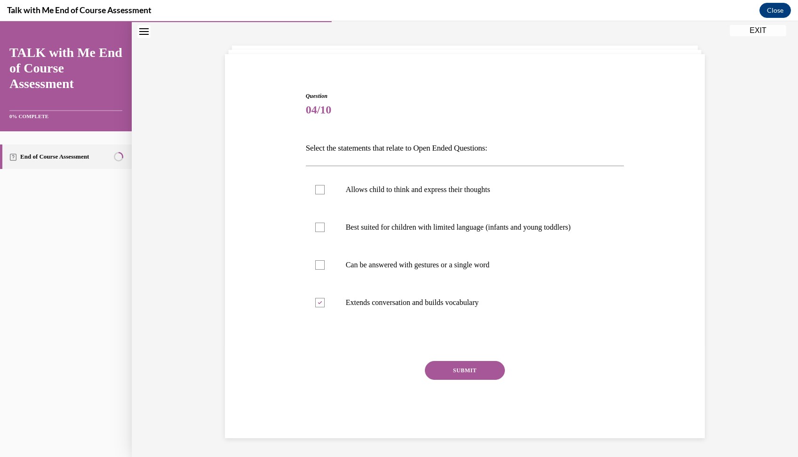
click at [325, 186] on input "Allows child to think and express their thoughts" at bounding box center [319, 189] width 9 height 9
checkbox input "true"
click at [470, 363] on button "SUBMIT" at bounding box center [465, 370] width 80 height 19
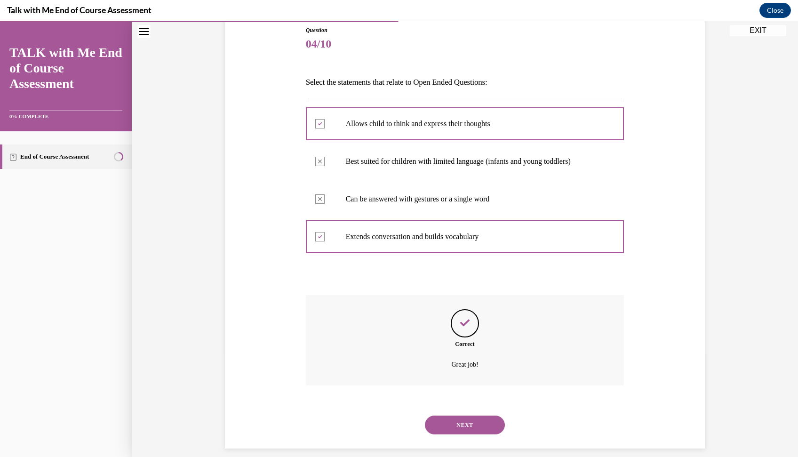
scroll to position [115, 0]
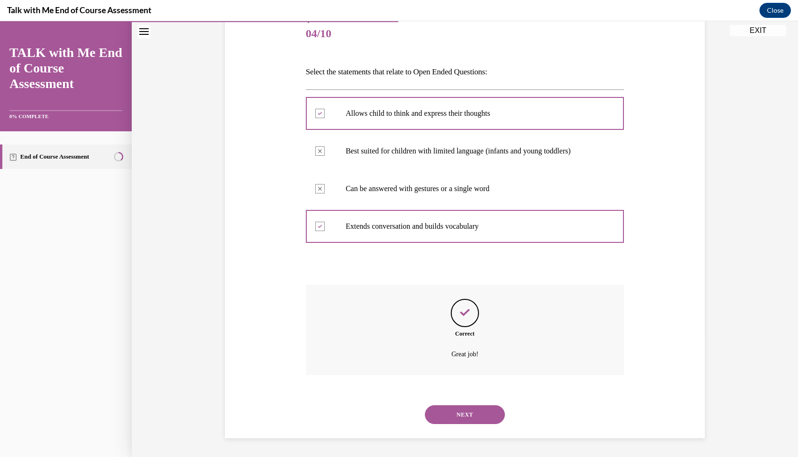
click at [476, 413] on button "NEXT" at bounding box center [465, 414] width 80 height 19
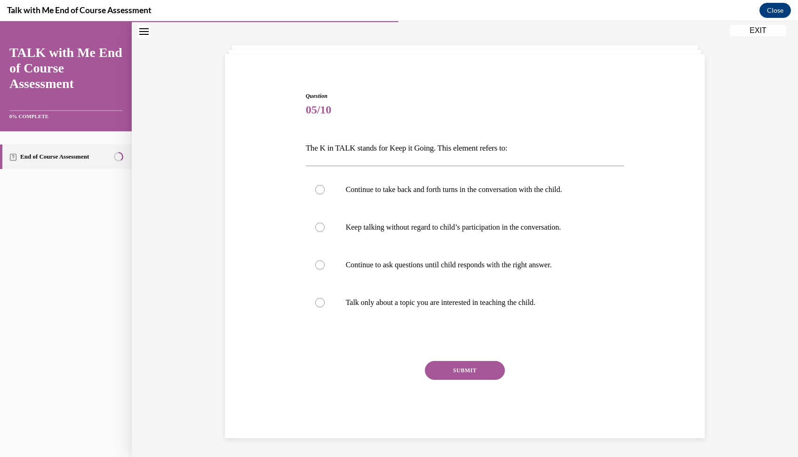
scroll to position [39, 0]
click at [487, 193] on p "Continue to take back and forth turns in the conversation with the child." at bounding box center [473, 189] width 255 height 9
click at [325, 193] on input "Continue to take back and forth turns in the conversation with the child." at bounding box center [319, 189] width 9 height 9
radio input "true"
click at [433, 368] on button "SUBMIT" at bounding box center [465, 370] width 80 height 19
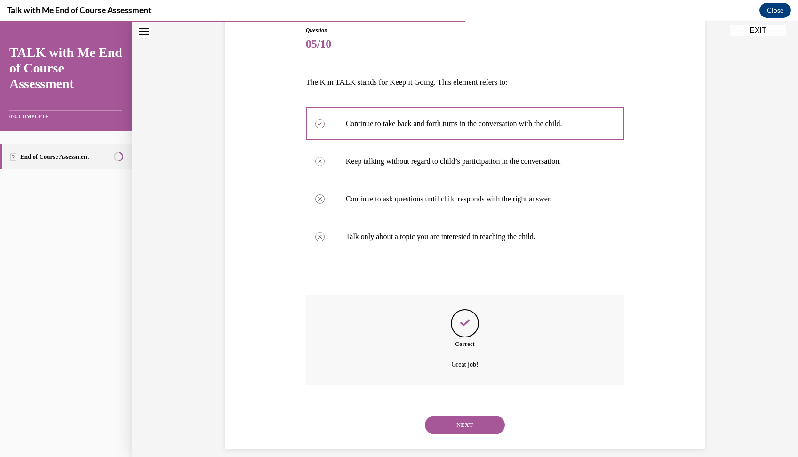
scroll to position [115, 0]
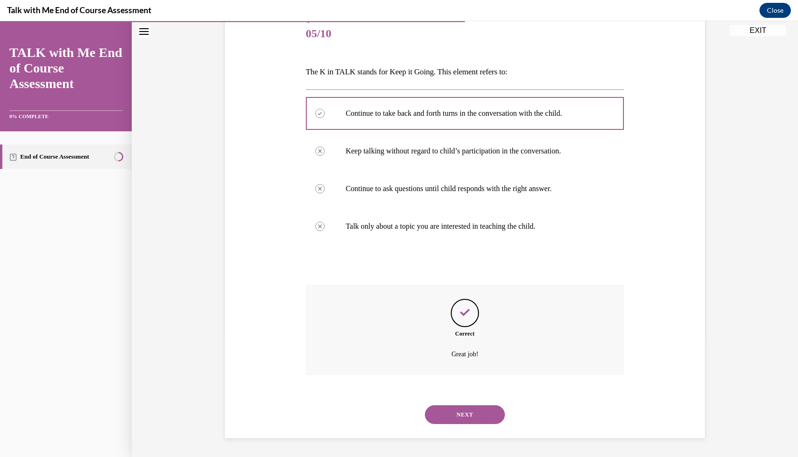
click at [445, 408] on button "NEXT" at bounding box center [465, 414] width 80 height 19
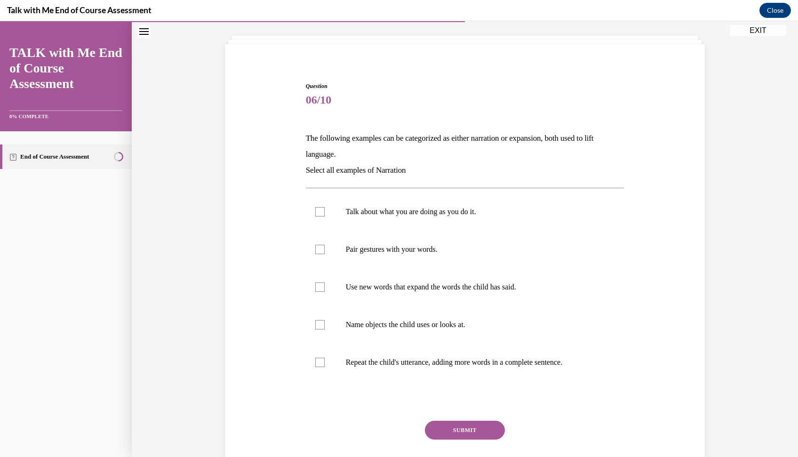
scroll to position [49, 0]
click at [483, 354] on label "Repeat the child's utterance, adding more words in a complete sentence." at bounding box center [465, 363] width 319 height 38
click at [325, 358] on input "Repeat the child's utterance, adding more words in a complete sentence." at bounding box center [319, 362] width 9 height 9
checkbox input "true"
click at [496, 298] on label "Use new words that expand the words the child has said." at bounding box center [465, 287] width 319 height 38
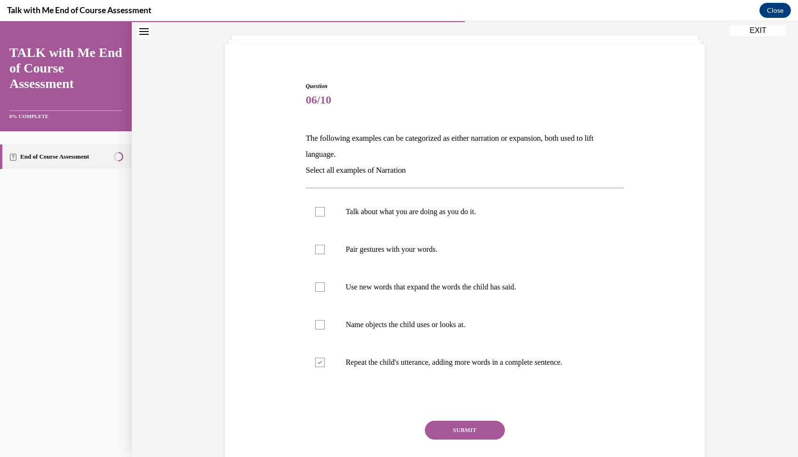
click at [325, 292] on input "Use new words that expand the words the child has said." at bounding box center [319, 286] width 9 height 9
checkbox input "true"
click at [499, 221] on label "Talk about what you are doing as you do it." at bounding box center [465, 212] width 319 height 38
click at [325, 217] on input "Talk about what you are doing as you do it." at bounding box center [319, 211] width 9 height 9
checkbox input "true"
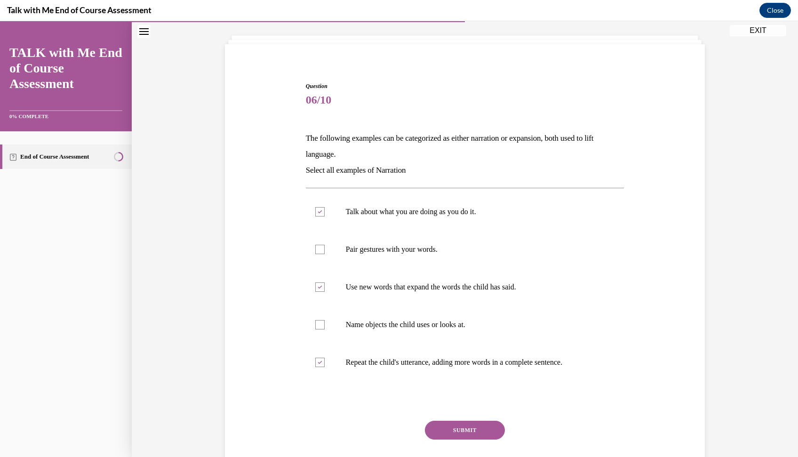
click at [480, 337] on label "Name objects the child uses or looks at." at bounding box center [465, 325] width 319 height 38
click at [325, 330] on input "Name objects the child uses or looks at." at bounding box center [319, 324] width 9 height 9
checkbox input "true"
click at [471, 428] on button "SUBMIT" at bounding box center [465, 430] width 80 height 19
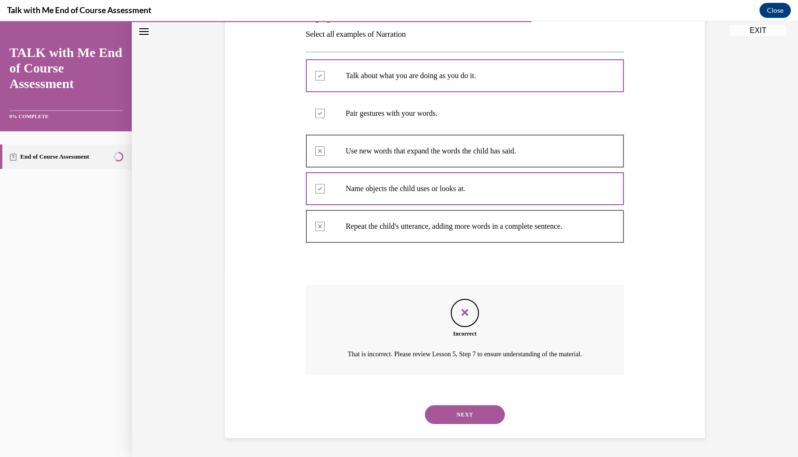
scroll to position [196, 0]
click at [476, 412] on button "NEXT" at bounding box center [465, 414] width 80 height 19
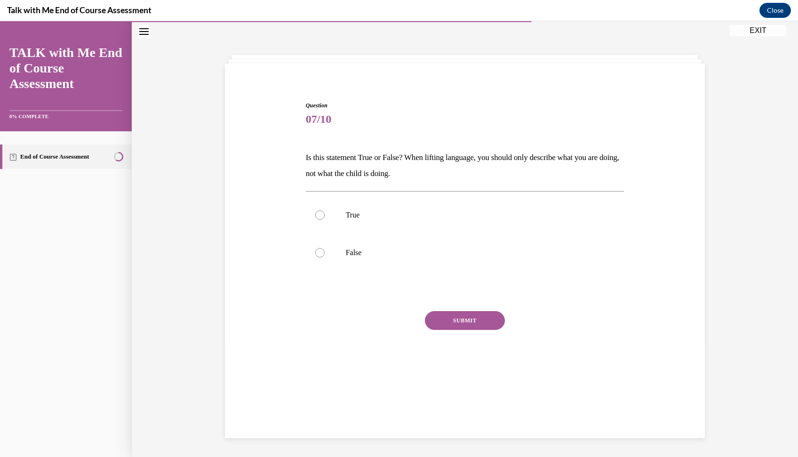
scroll to position [30, 0]
click at [447, 244] on label "False" at bounding box center [465, 253] width 319 height 38
click at [325, 248] on input "False" at bounding box center [319, 252] width 9 height 9
radio input "true"
click at [463, 324] on button "SUBMIT" at bounding box center [465, 320] width 80 height 19
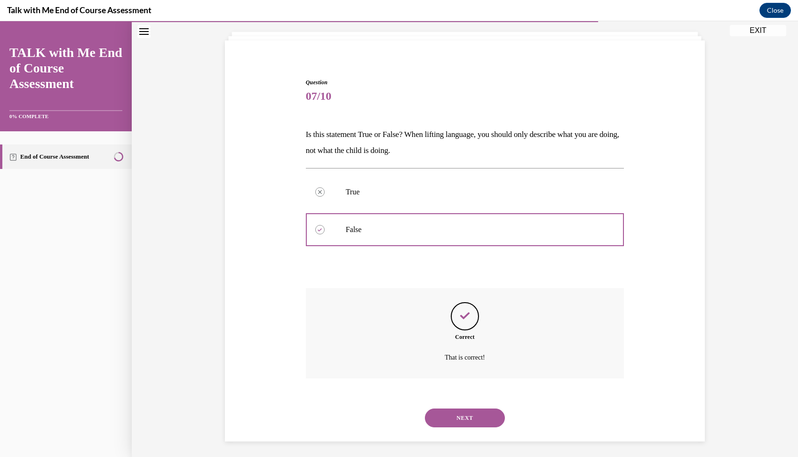
scroll to position [56, 0]
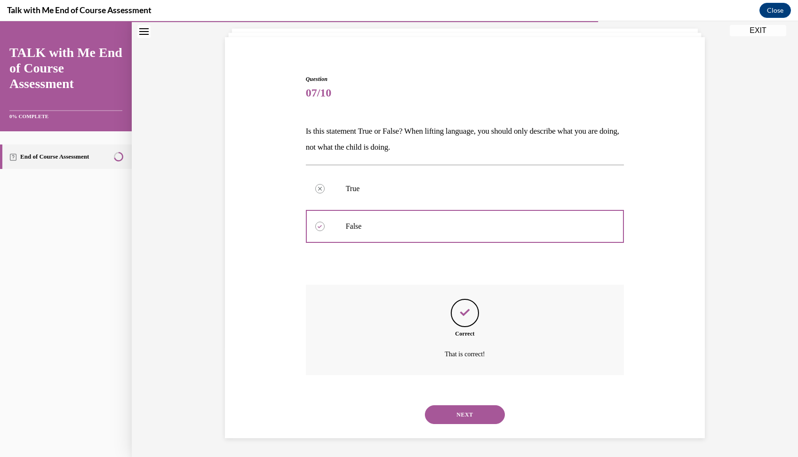
click at [468, 411] on button "NEXT" at bounding box center [465, 414] width 80 height 19
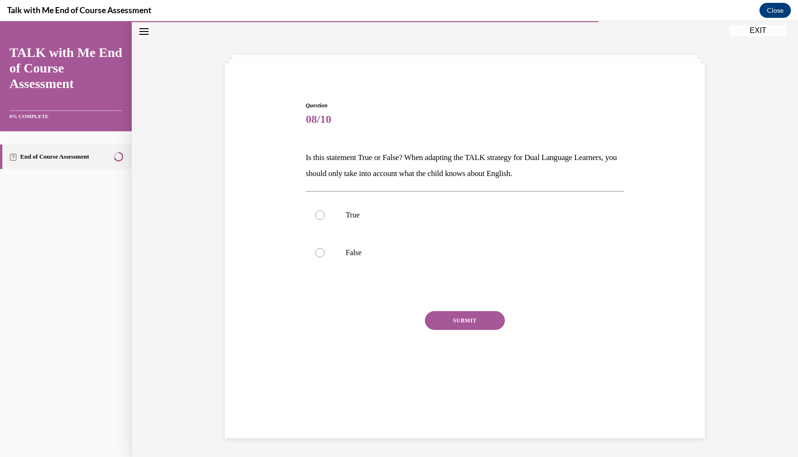
scroll to position [30, 0]
click at [478, 249] on p "False" at bounding box center [473, 252] width 255 height 9
click at [325, 249] on input "False" at bounding box center [319, 252] width 9 height 9
radio input "true"
click at [484, 313] on button "SUBMIT" at bounding box center [465, 320] width 80 height 19
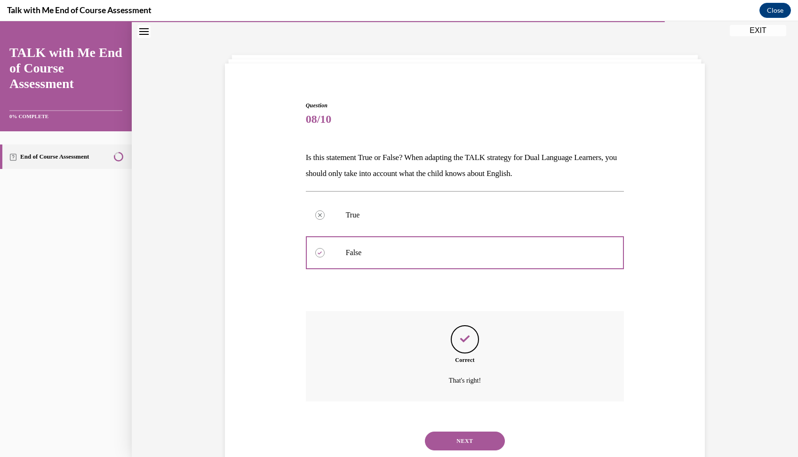
scroll to position [56, 0]
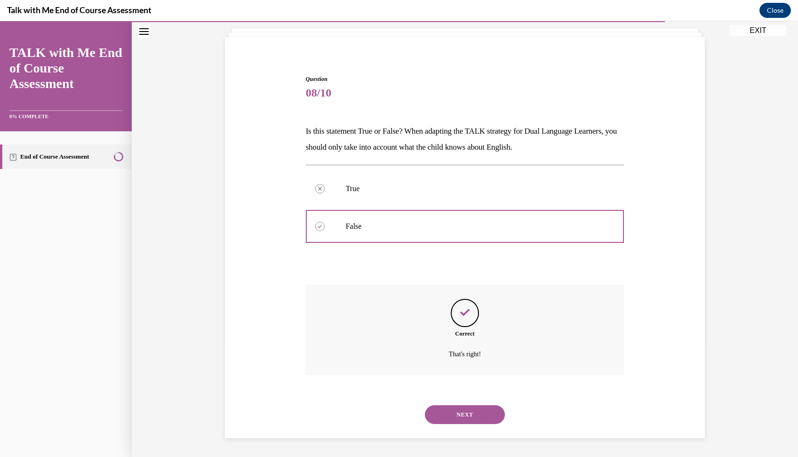
click at [478, 407] on button "NEXT" at bounding box center [465, 414] width 80 height 19
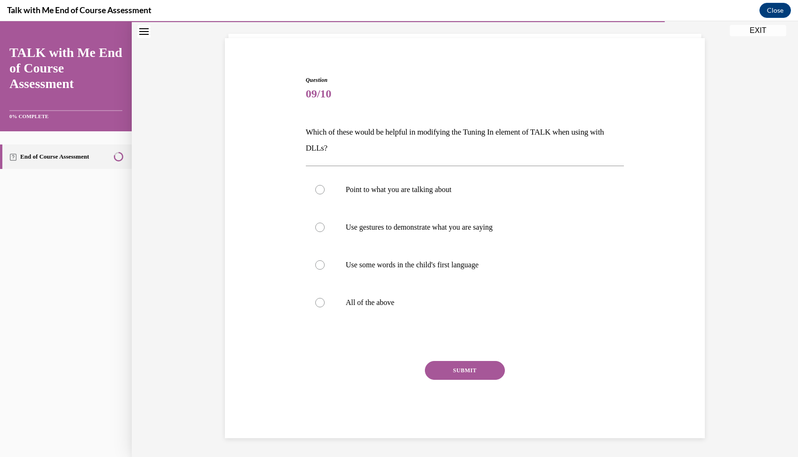
scroll to position [48, 0]
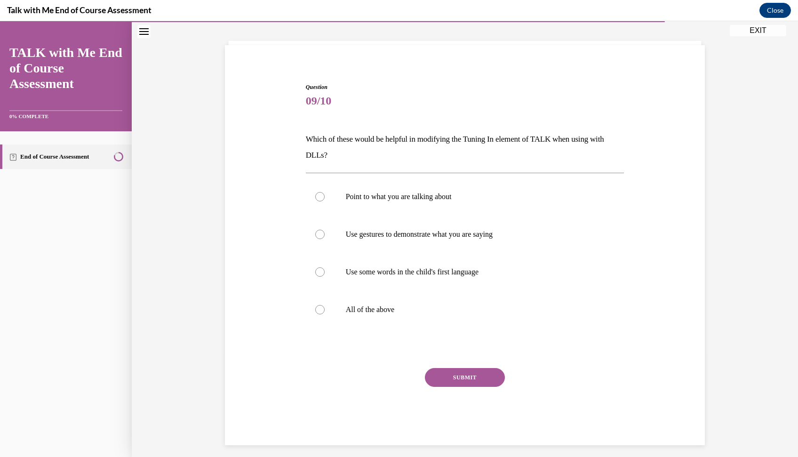
click at [493, 314] on p "All of the above" at bounding box center [473, 309] width 255 height 9
click at [325, 314] on input "All of the above" at bounding box center [319, 309] width 9 height 9
radio input "true"
click at [488, 375] on button "SUBMIT" at bounding box center [465, 377] width 80 height 19
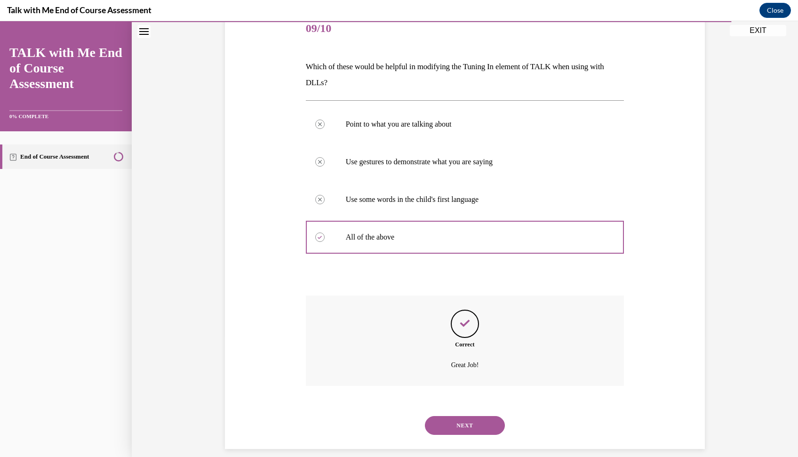
scroll to position [131, 0]
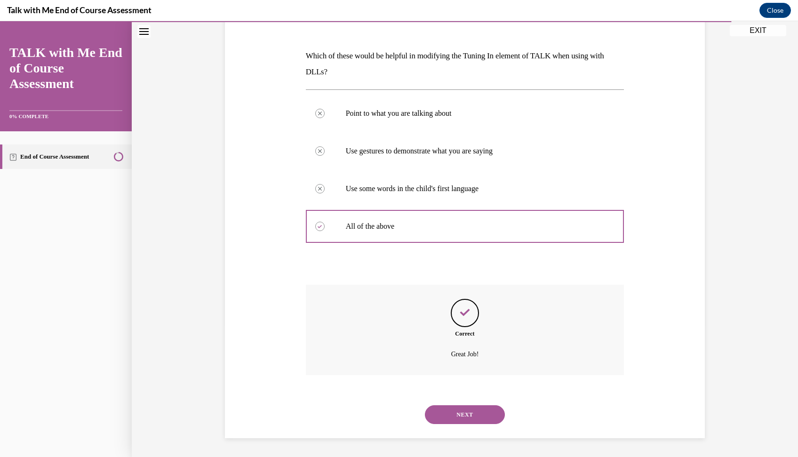
click at [476, 412] on button "NEXT" at bounding box center [465, 414] width 80 height 19
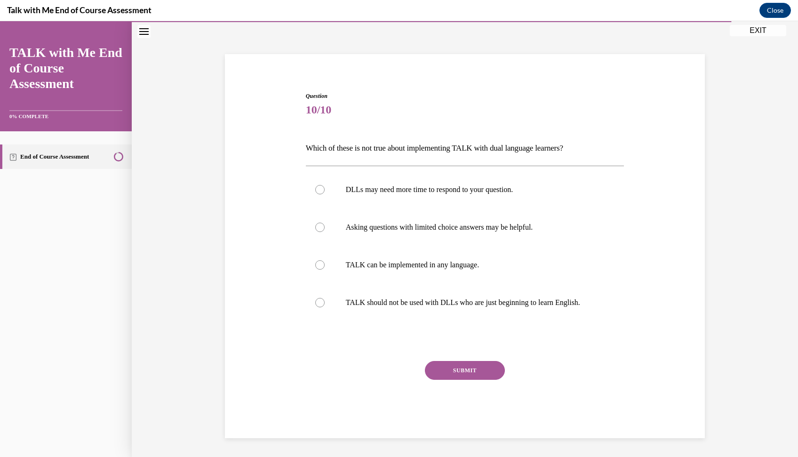
scroll to position [39, 0]
click at [505, 294] on label "TALK should not be used with DLLs who are just beginning to learn English." at bounding box center [465, 303] width 319 height 38
click at [325, 298] on input "TALK should not be used with DLLs who are just beginning to learn English." at bounding box center [319, 302] width 9 height 9
radio input "true"
click at [495, 375] on button "SUBMIT" at bounding box center [465, 370] width 80 height 19
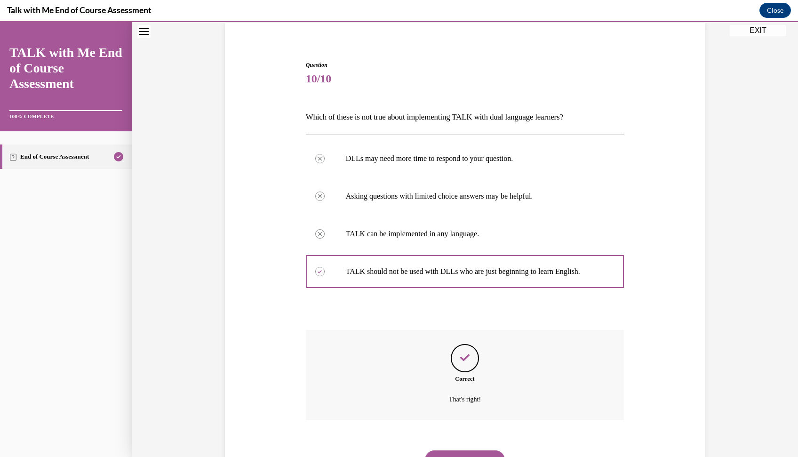
scroll to position [115, 0]
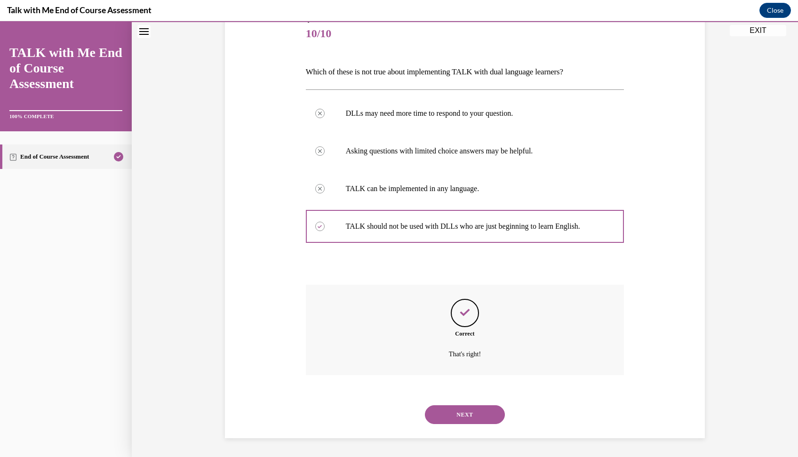
click at [491, 410] on button "NEXT" at bounding box center [465, 414] width 80 height 19
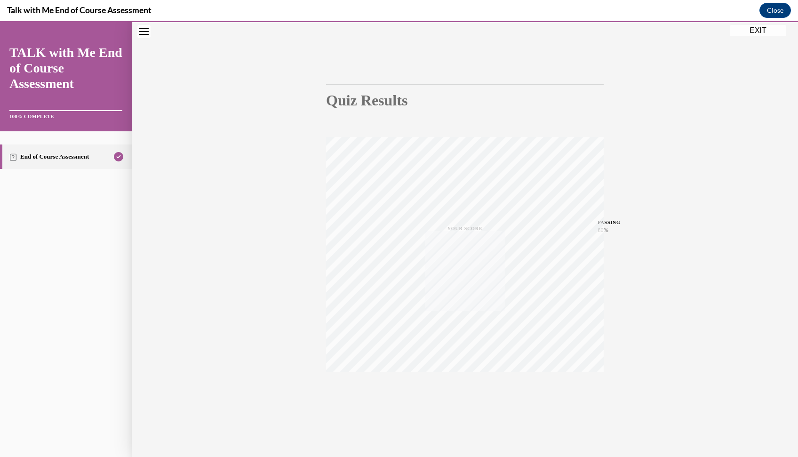
scroll to position [47, 0]
click at [769, 30] on button "EXIT" at bounding box center [758, 30] width 56 height 11
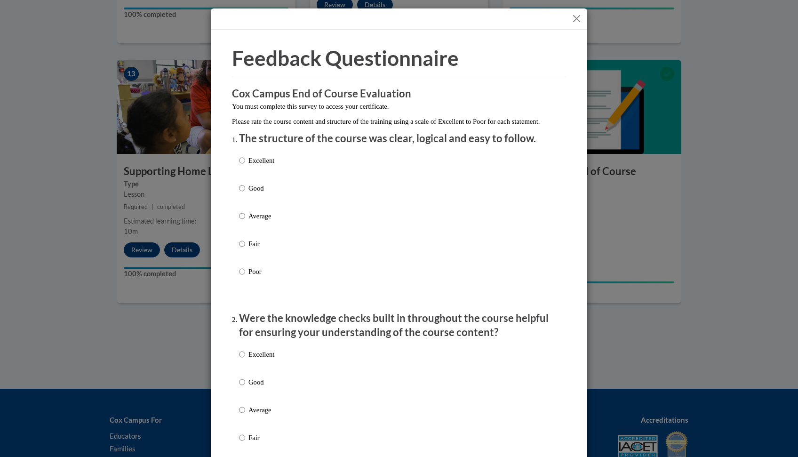
click at [249, 194] on p "Good" at bounding box center [262, 188] width 26 height 10
click at [245, 194] on input "Good" at bounding box center [242, 188] width 6 height 10
radio input "true"
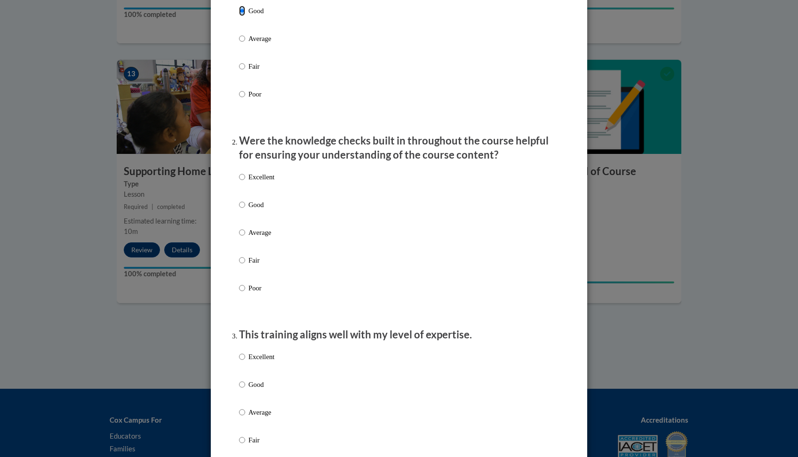
scroll to position [178, 0]
click at [242, 268] on label "Fair" at bounding box center [256, 266] width 35 height 25
click at [242, 265] on input "Fair" at bounding box center [242, 259] width 6 height 10
radio input "true"
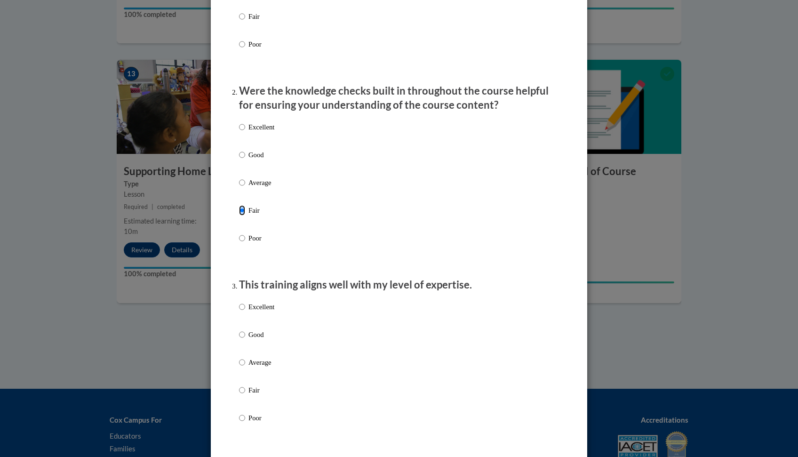
scroll to position [263, 0]
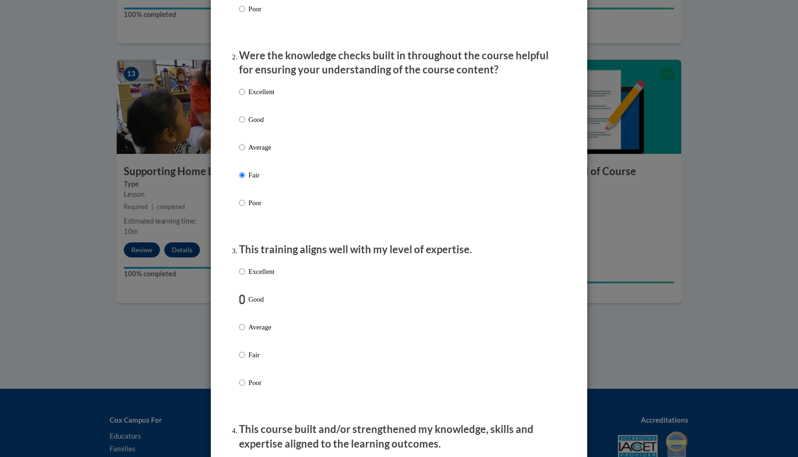
click at [240, 305] on input "Good" at bounding box center [242, 299] width 6 height 10
radio input "true"
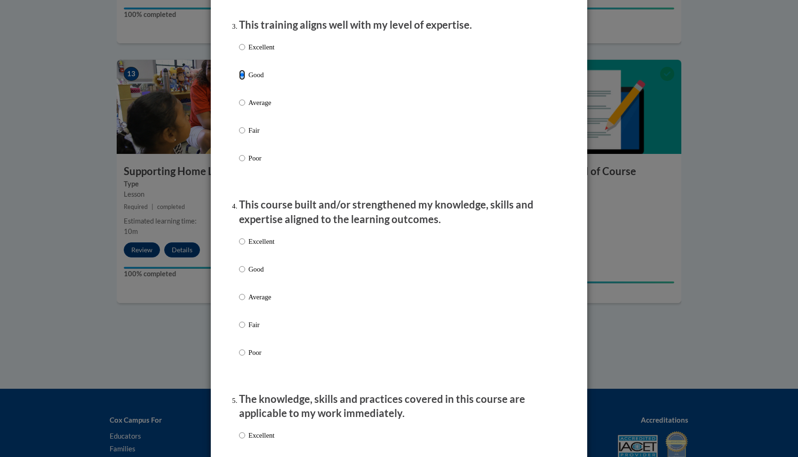
scroll to position [488, 0]
click at [240, 274] on input "Good" at bounding box center [242, 269] width 6 height 10
radio input "true"
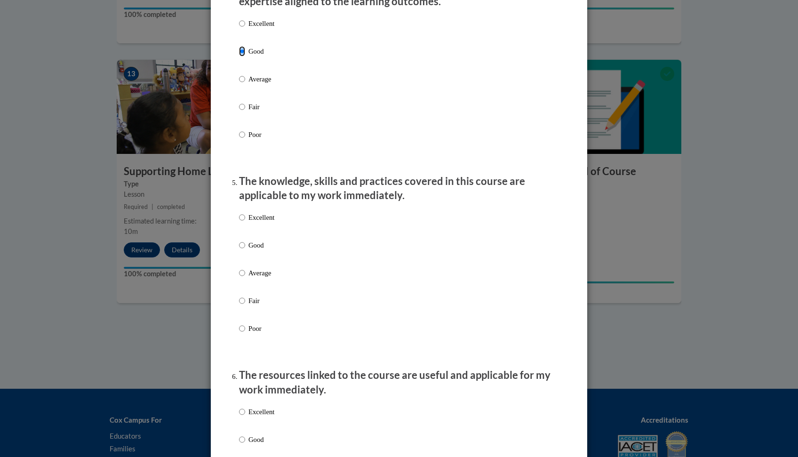
scroll to position [708, 0]
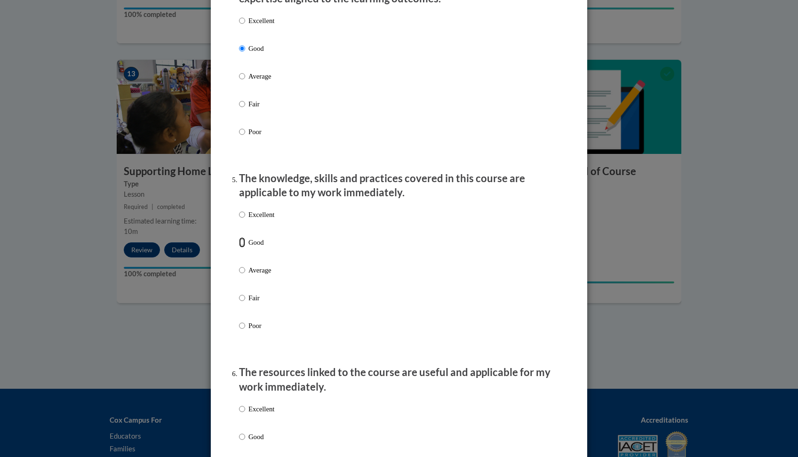
click at [239, 248] on input "Good" at bounding box center [242, 242] width 6 height 10
radio input "true"
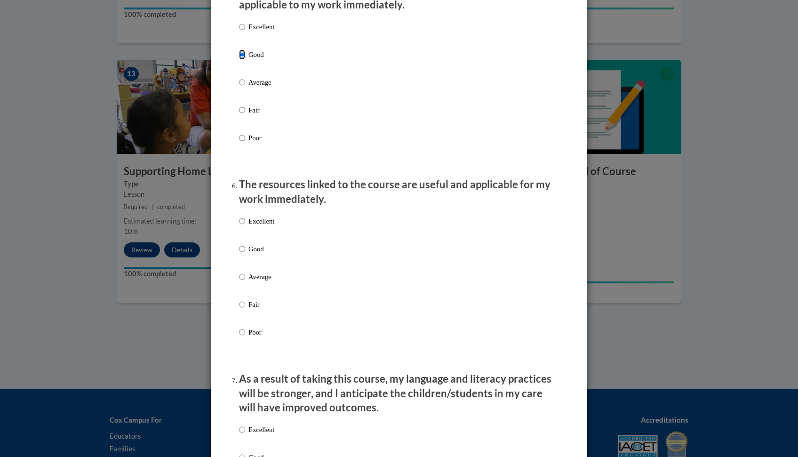
scroll to position [896, 0]
click at [239, 254] on input "Good" at bounding box center [242, 248] width 6 height 10
radio input "true"
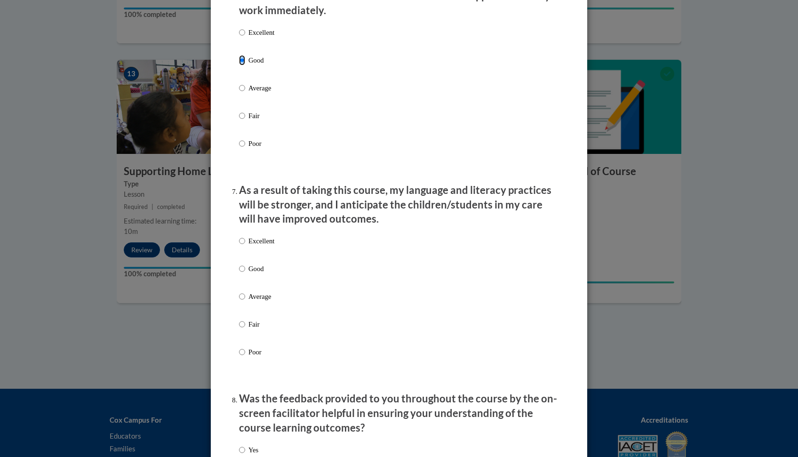
scroll to position [1085, 0]
click at [241, 273] on label "Good" at bounding box center [256, 275] width 35 height 25
click at [241, 273] on input "Good" at bounding box center [242, 268] width 6 height 10
radio input "true"
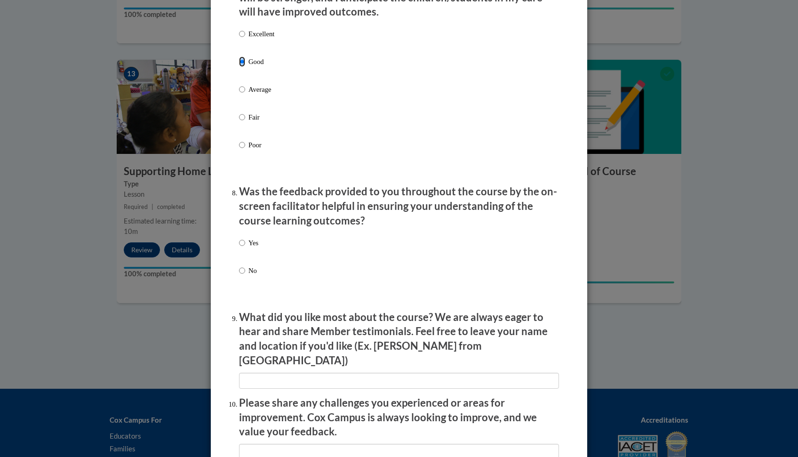
scroll to position [1292, 0]
click at [239, 248] on input "Yes" at bounding box center [242, 242] width 6 height 10
radio input "true"
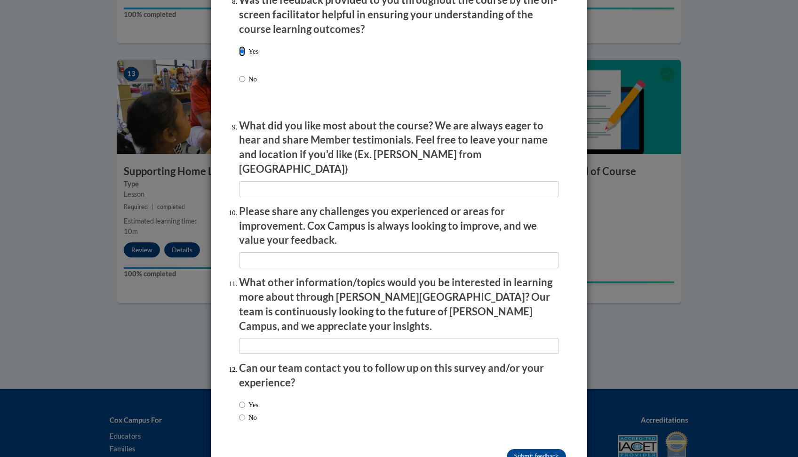
scroll to position [1500, 0]
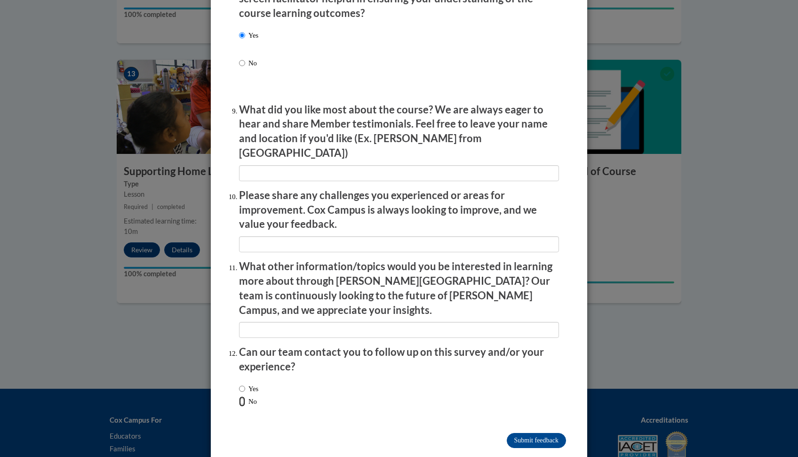
click at [240, 396] on input "No" at bounding box center [242, 401] width 6 height 10
radio input "true"
click at [515, 433] on input "Submit feedback" at bounding box center [536, 440] width 59 height 15
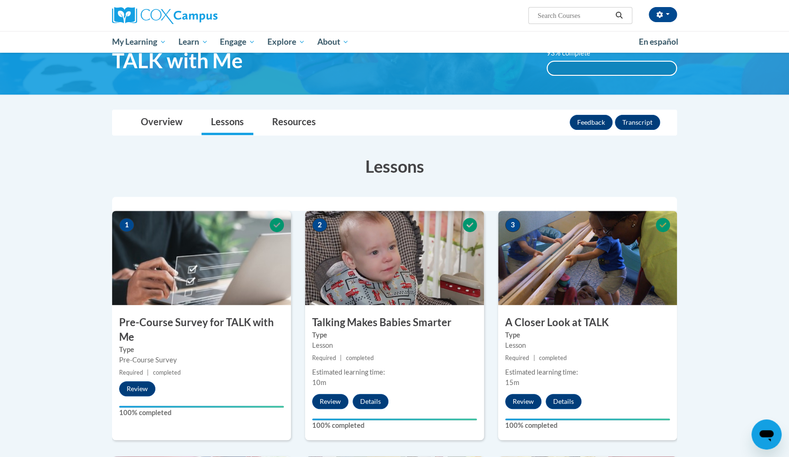
scroll to position [0, 0]
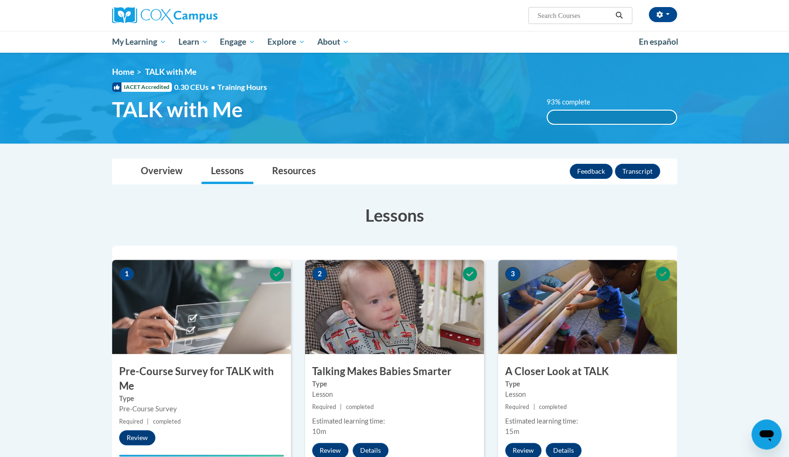
click at [648, 123] on div "93% complete" at bounding box center [612, 117] width 129 height 13
click at [307, 176] on link "Resources" at bounding box center [294, 171] width 63 height 25
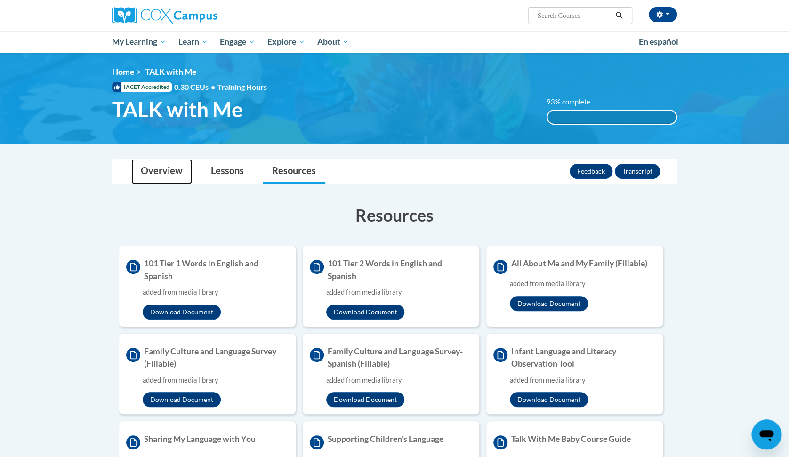
click at [143, 174] on link "Overview" at bounding box center [161, 171] width 61 height 25
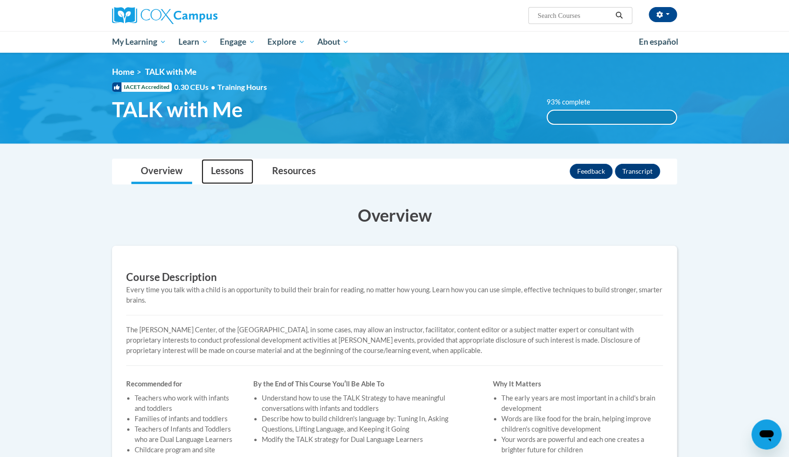
click at [226, 166] on link "Lessons" at bounding box center [228, 171] width 52 height 25
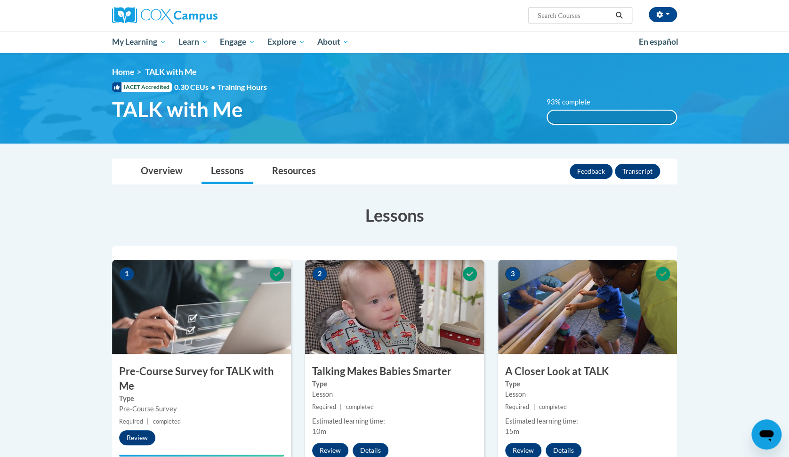
click at [655, 118] on div "93% complete" at bounding box center [612, 117] width 129 height 13
click at [665, 114] on div "93% complete" at bounding box center [612, 117] width 129 height 13
click at [568, 106] on label "93% complete" at bounding box center [574, 102] width 54 height 10
click at [572, 107] on label "93% complete" at bounding box center [574, 102] width 54 height 10
click at [659, 118] on div "93% complete" at bounding box center [612, 117] width 129 height 13
